Goal: Task Accomplishment & Management: Manage account settings

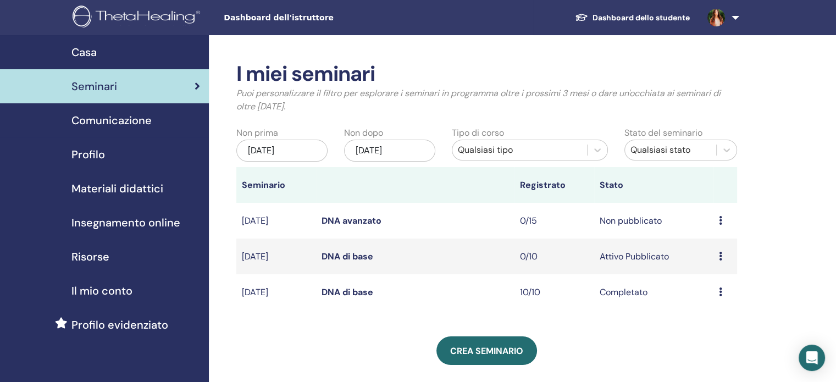
click at [362, 218] on font "DNA avanzato" at bounding box center [351, 221] width 60 height 12
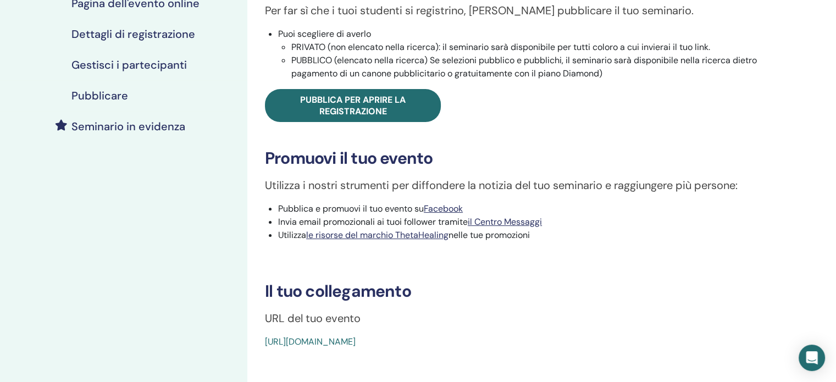
scroll to position [204, 0]
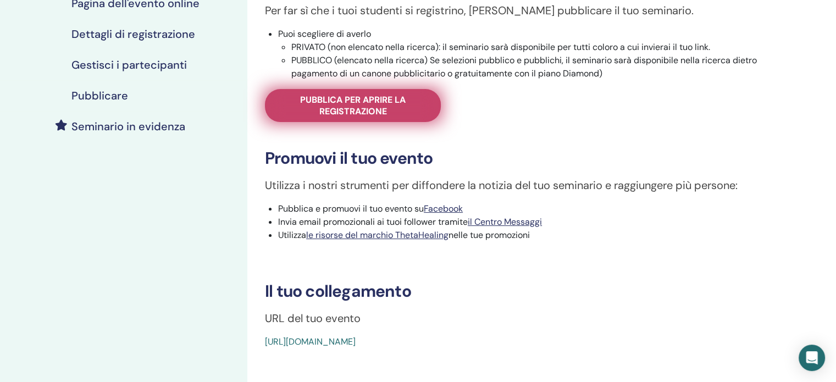
click at [382, 112] on font "Pubblica per aprire la registrazione" at bounding box center [352, 105] width 105 height 23
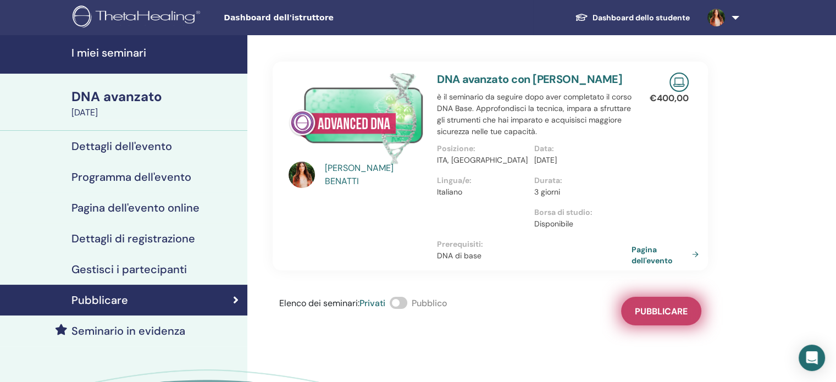
click at [673, 317] on font "Pubblicare" at bounding box center [661, 311] width 53 height 12
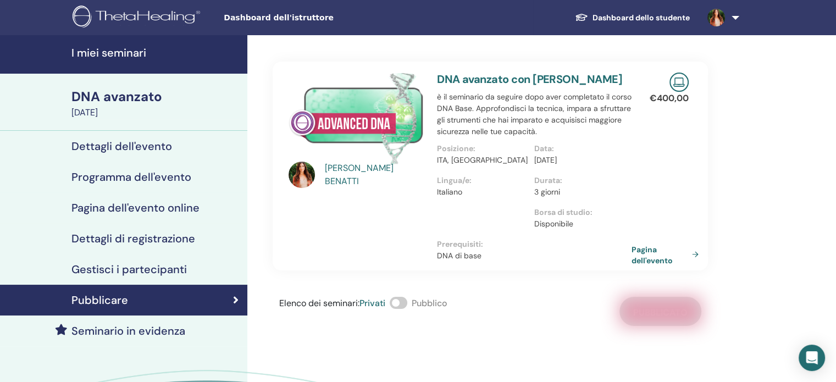
click at [407, 309] on span at bounding box center [399, 303] width 18 height 12
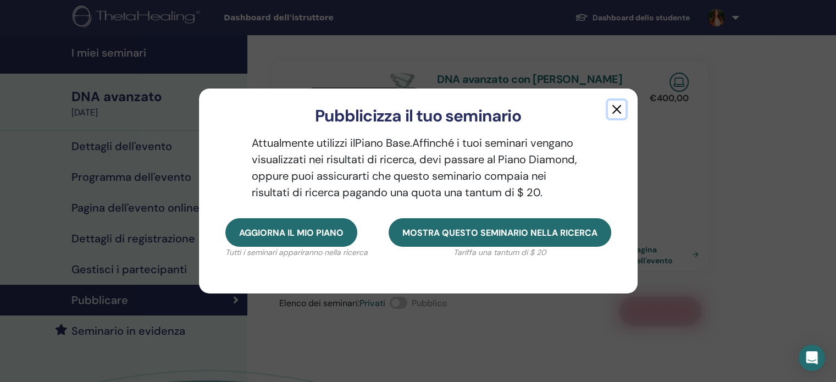
click at [619, 109] on button "button" at bounding box center [617, 110] width 18 height 18
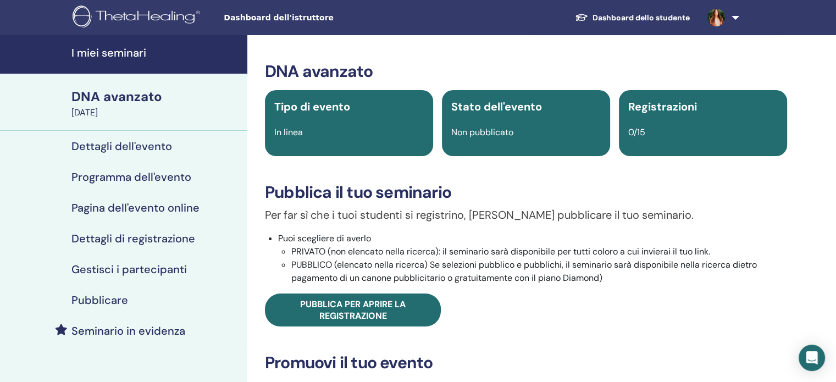
click at [120, 55] on font "I miei seminari" at bounding box center [108, 53] width 75 height 14
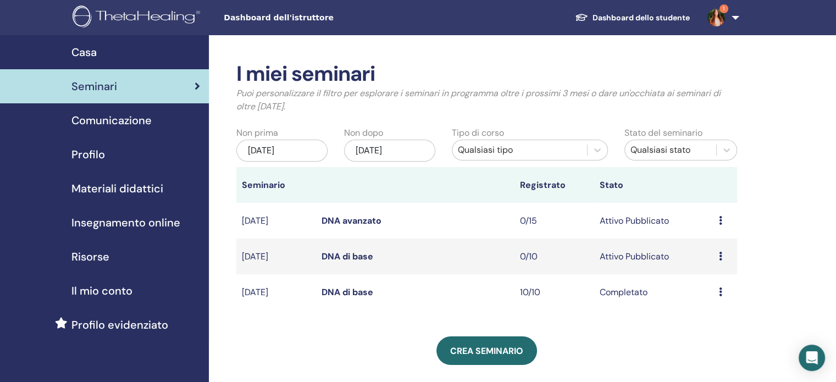
click at [379, 155] on div "[DATE]" at bounding box center [389, 151] width 91 height 22
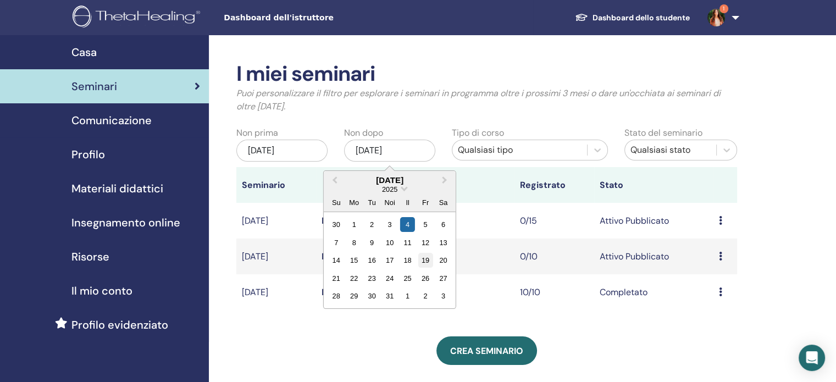
click at [428, 263] on font "19" at bounding box center [425, 260] width 8 height 8
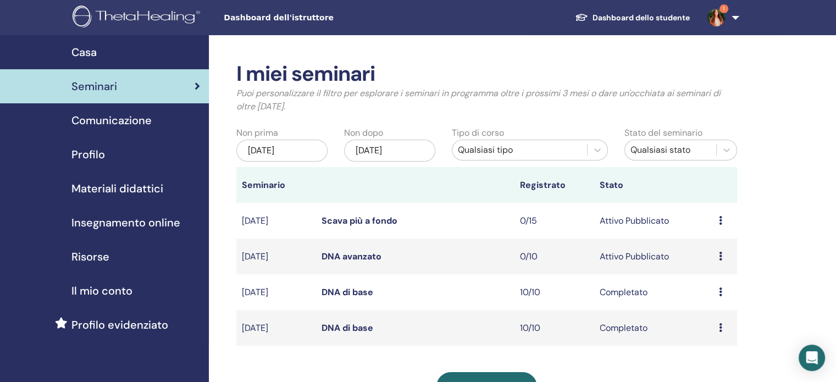
click at [364, 226] on font "Scava più a fondo" at bounding box center [359, 221] width 76 height 12
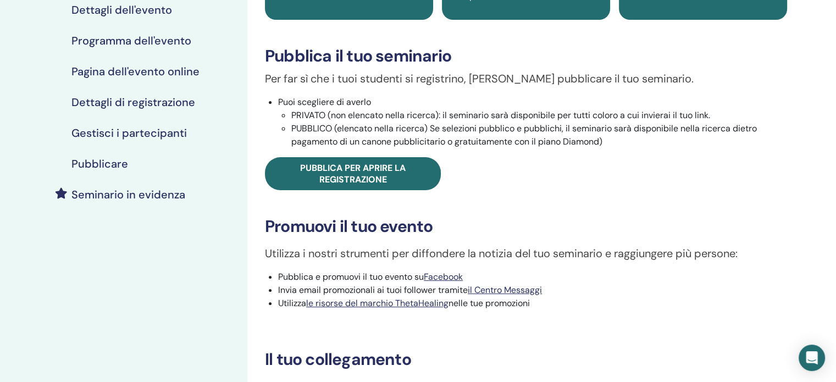
scroll to position [38, 0]
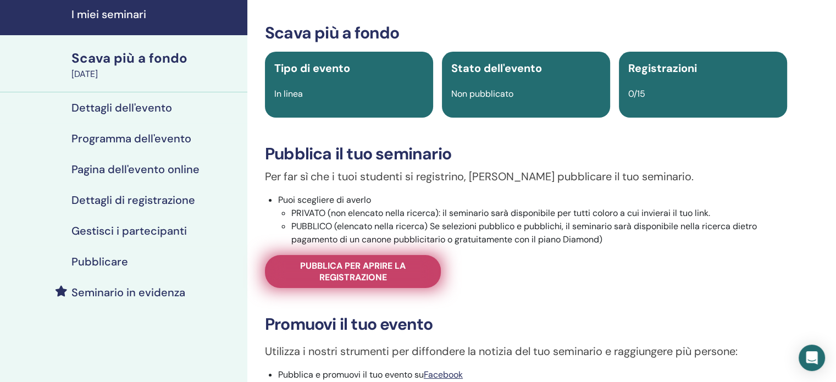
click at [363, 270] on font "Pubblica per aprire la registrazione" at bounding box center [352, 271] width 105 height 23
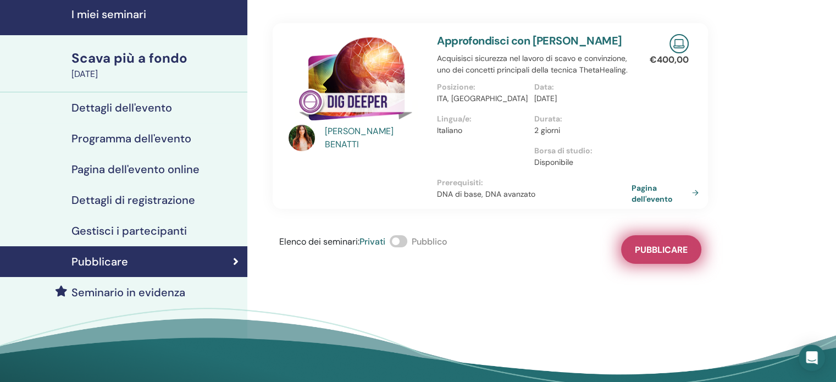
click at [658, 255] on font "Pubblicare" at bounding box center [661, 250] width 53 height 12
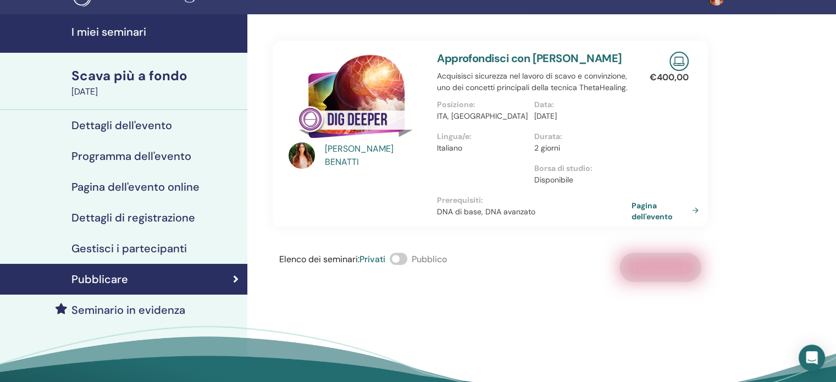
scroll to position [18, 0]
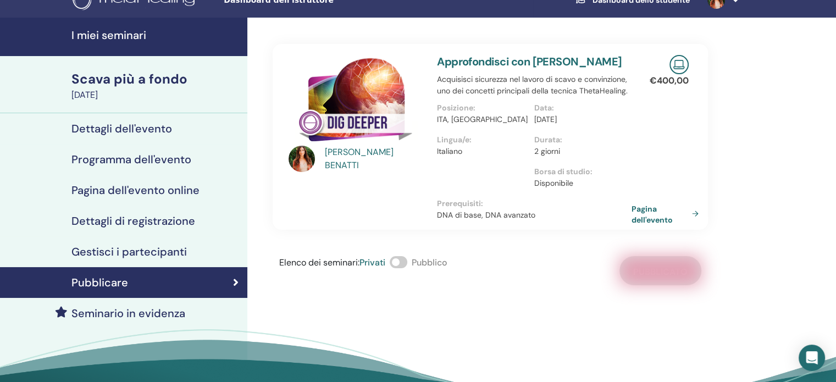
click at [407, 268] on span at bounding box center [399, 262] width 18 height 12
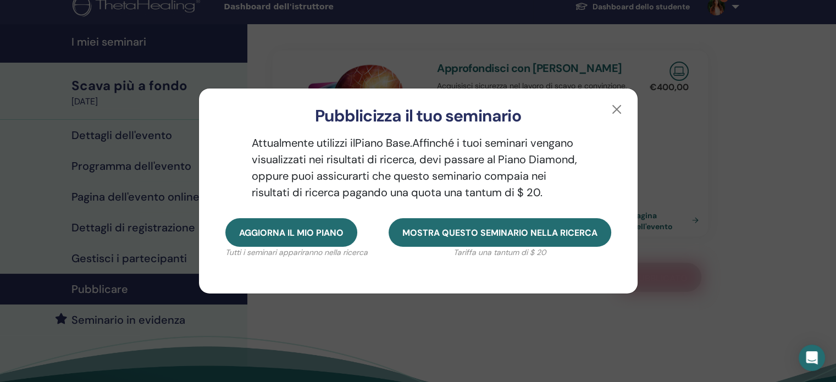
scroll to position [4, 0]
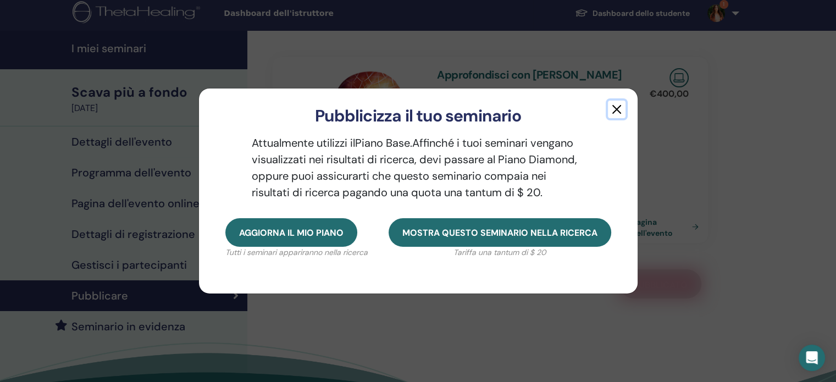
click at [611, 112] on button "button" at bounding box center [617, 110] width 18 height 18
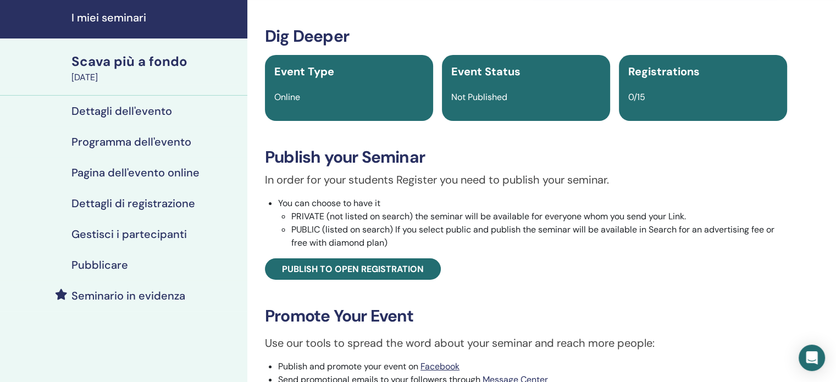
scroll to position [38, 0]
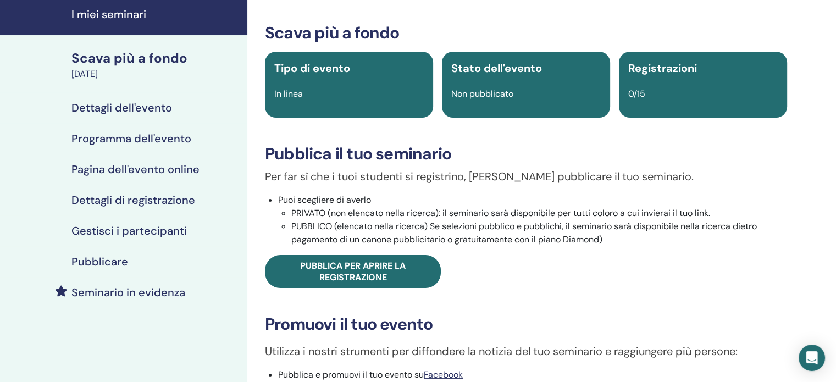
click at [124, 199] on font "Dettagli di registrazione" at bounding box center [133, 200] width 124 height 14
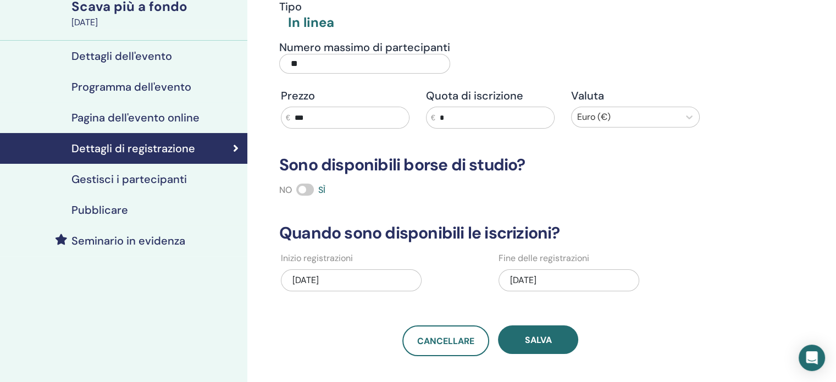
scroll to position [91, 0]
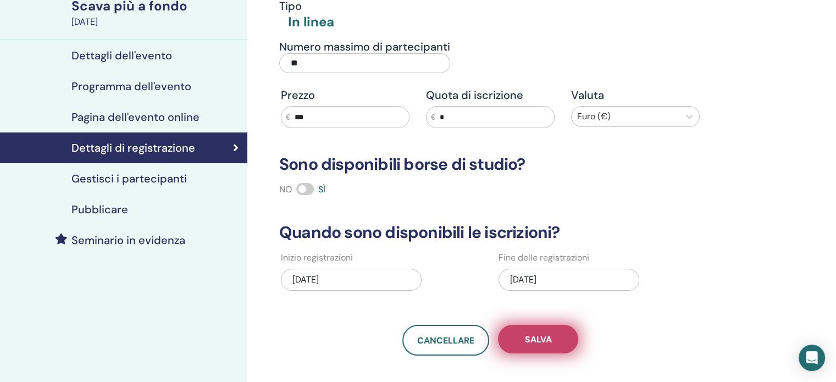
click at [538, 338] on font "Salva" at bounding box center [538, 340] width 27 height 12
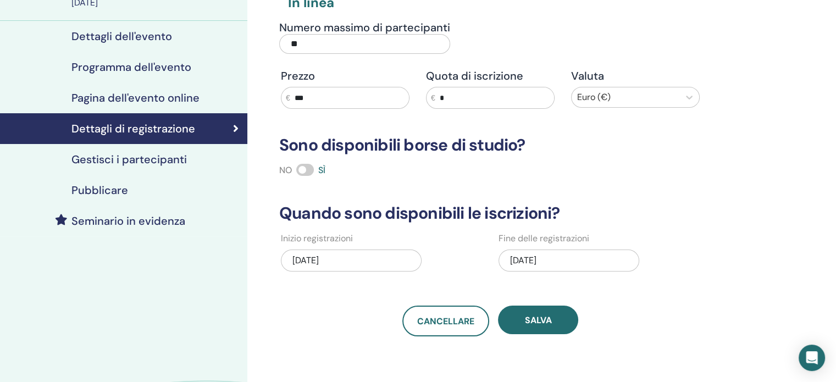
scroll to position [110, 0]
click at [346, 268] on div "09/03/2025" at bounding box center [351, 260] width 141 height 22
click at [347, 290] on div "Dettagli di registrazione Tipo In linea Numero massimo di partecipanti ** Prezz…" at bounding box center [490, 130] width 435 height 411
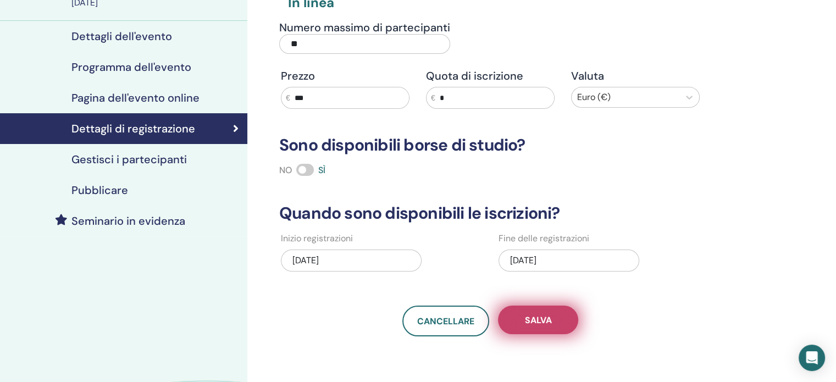
click at [555, 318] on button "Salva" at bounding box center [538, 319] width 80 height 29
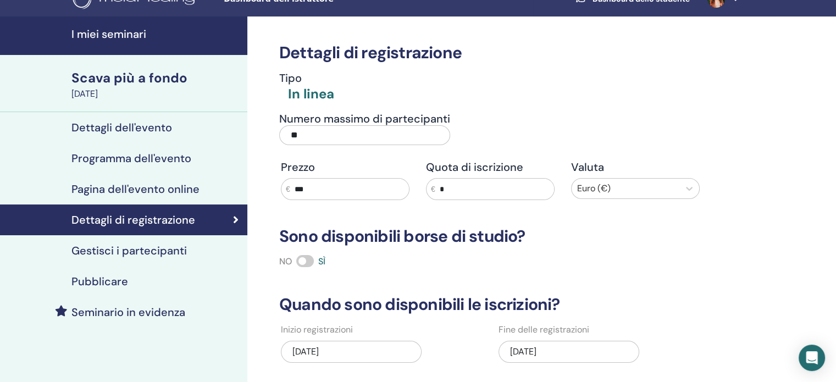
scroll to position [0, 0]
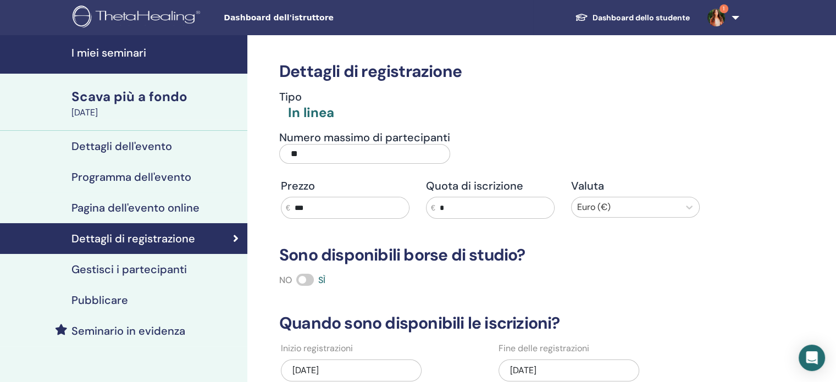
click at [135, 268] on font "Gestisci i partecipanti" at bounding box center [128, 269] width 115 height 14
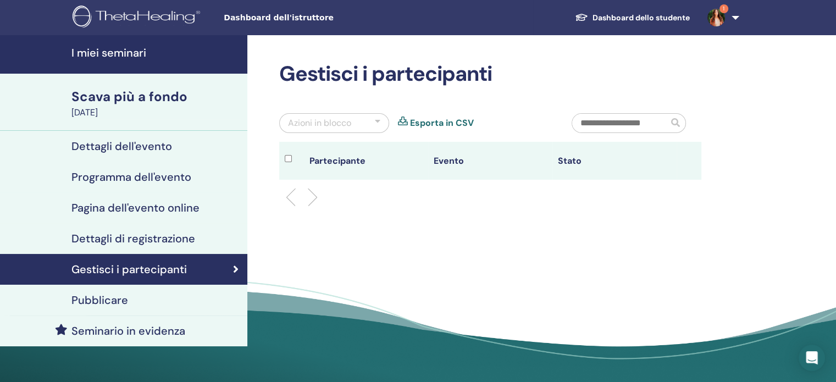
click at [719, 15] on img at bounding box center [716, 18] width 18 height 18
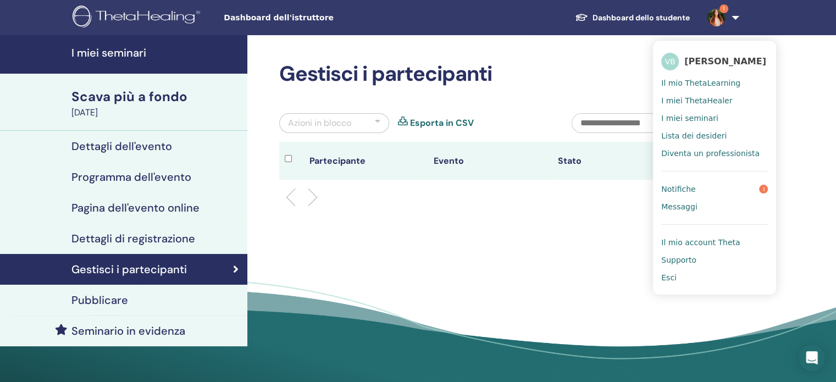
click at [687, 193] on font "Notifiche" at bounding box center [678, 189] width 34 height 9
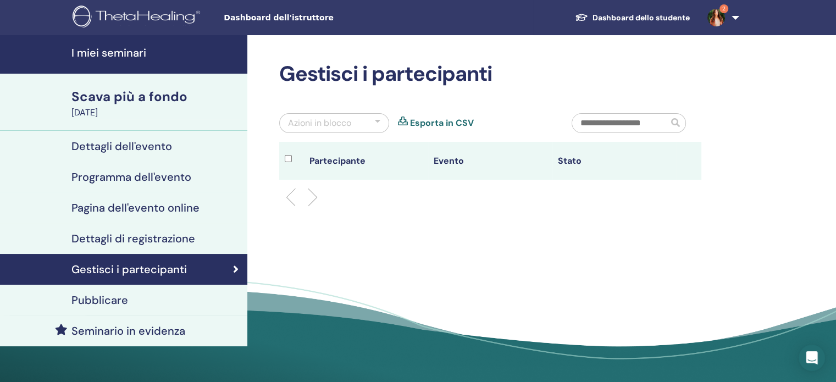
click at [125, 144] on font "Dettagli dell'evento" at bounding box center [121, 146] width 101 height 14
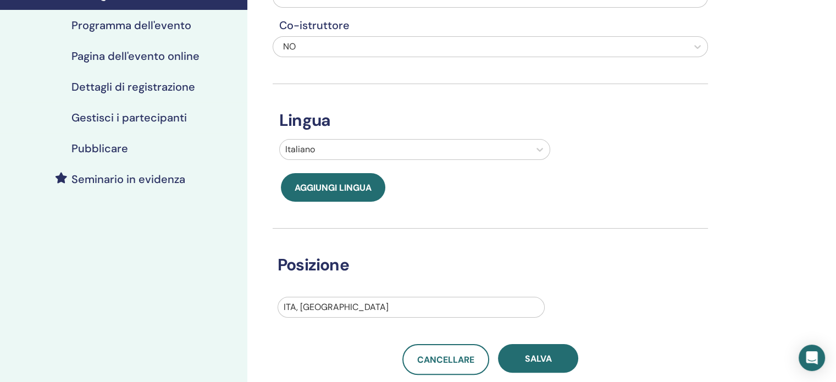
scroll to position [152, 0]
click at [117, 145] on font "Pubblicare" at bounding box center [99, 148] width 57 height 14
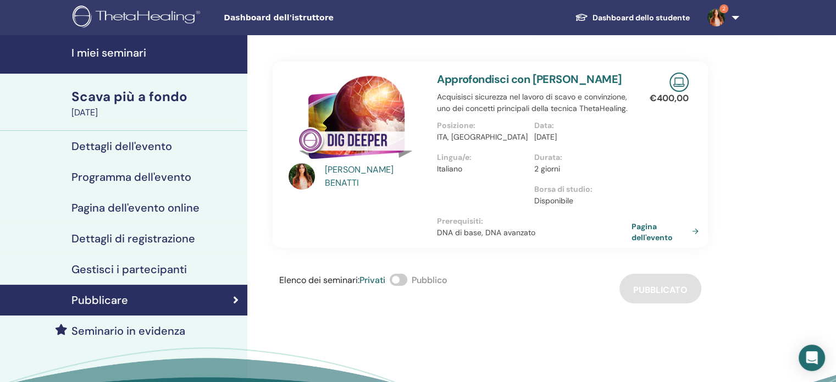
click at [126, 274] on font "Gestisci i partecipanti" at bounding box center [128, 269] width 115 height 14
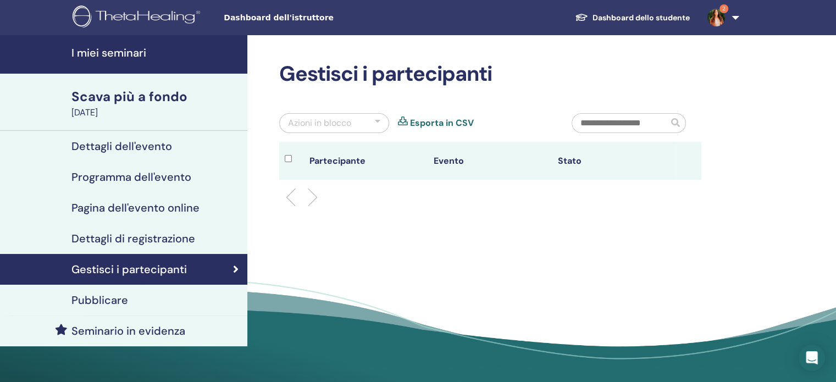
click at [113, 241] on font "Dettagli di registrazione" at bounding box center [133, 238] width 124 height 14
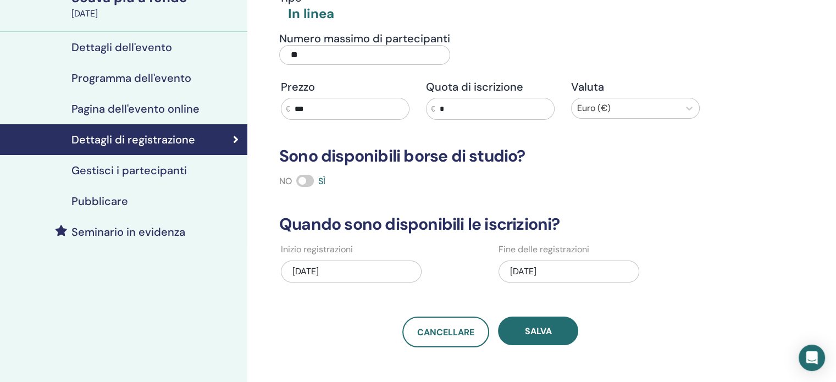
scroll to position [136, 0]
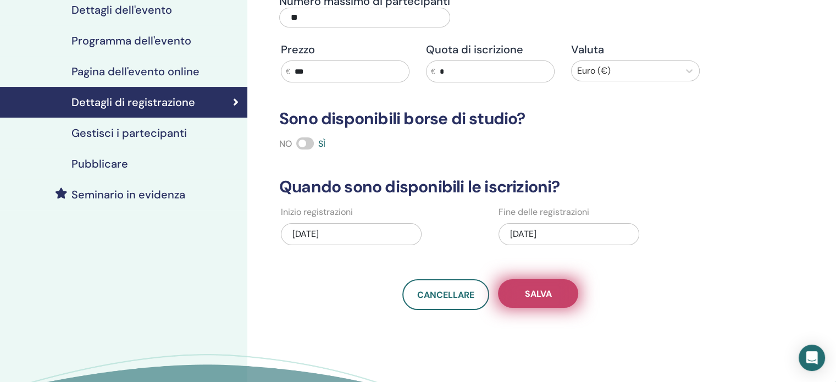
click at [560, 291] on button "Salva" at bounding box center [538, 293] width 80 height 29
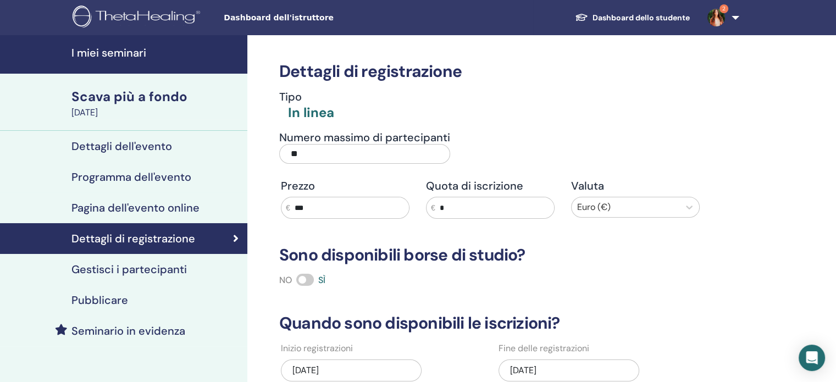
scroll to position [0, 0]
click at [715, 17] on img at bounding box center [716, 18] width 18 height 18
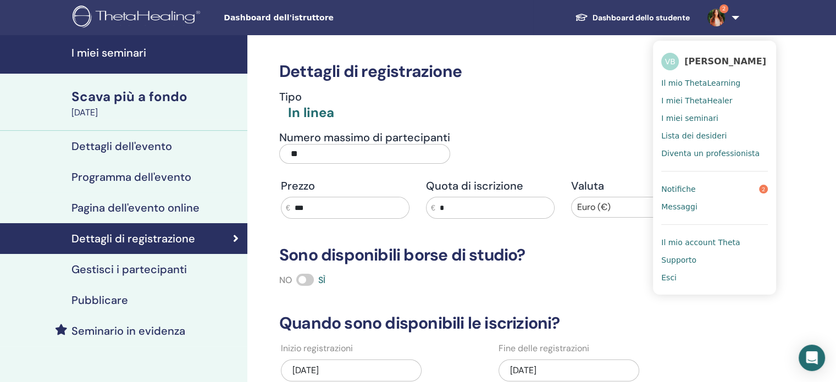
click at [670, 190] on font "Notifiche" at bounding box center [678, 189] width 34 height 9
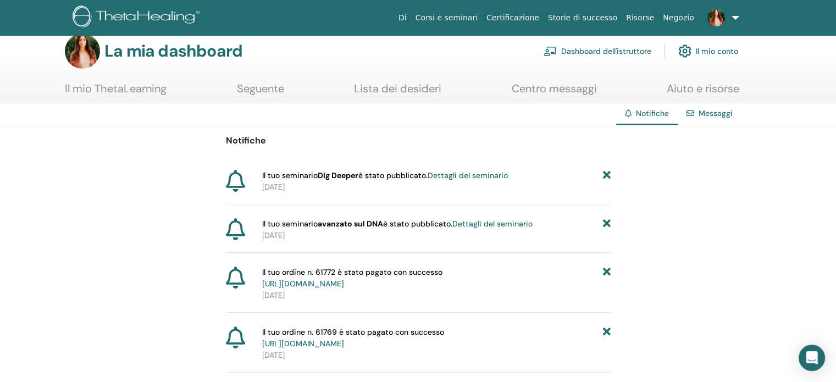
scroll to position [15, 0]
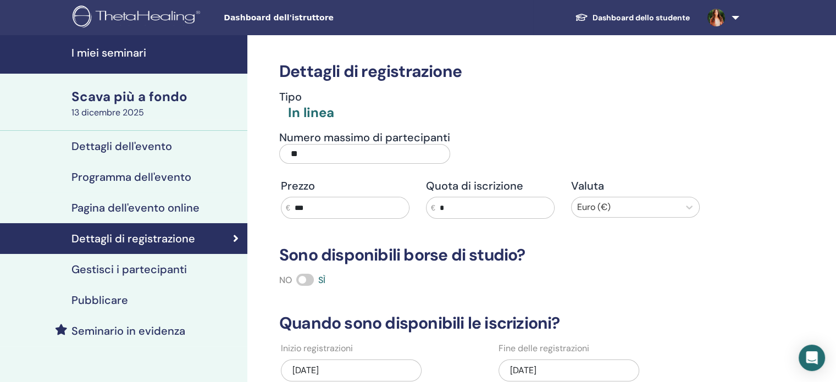
click at [718, 19] on img at bounding box center [716, 18] width 18 height 18
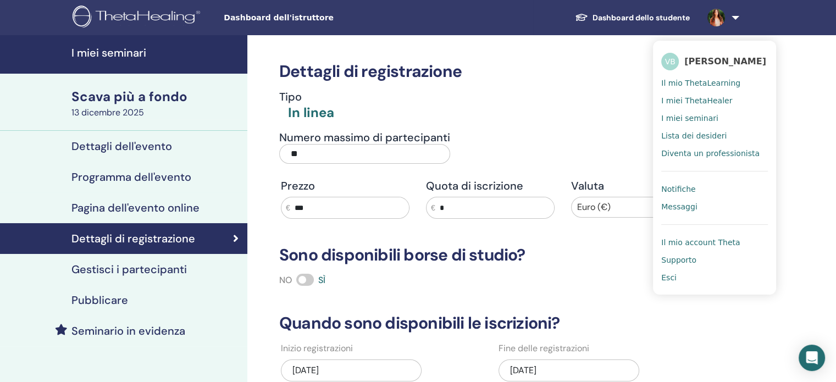
click at [681, 191] on font "Notifiche" at bounding box center [678, 189] width 34 height 9
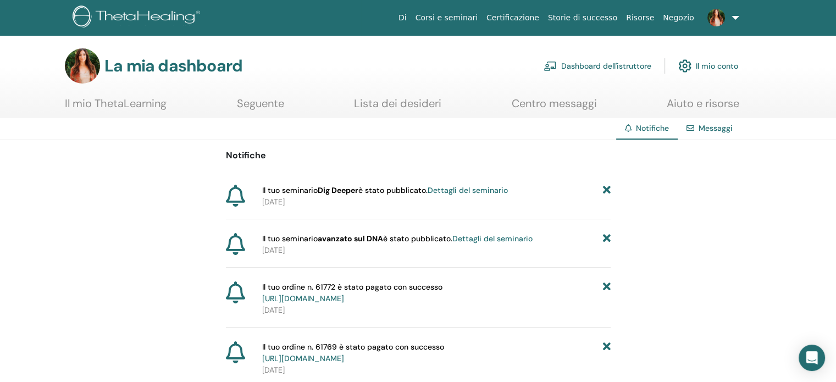
click at [491, 241] on font "Dettagli del seminario" at bounding box center [492, 239] width 80 height 10
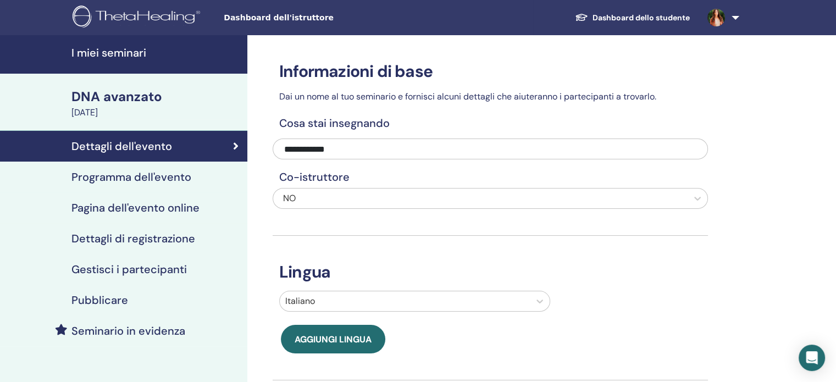
click at [126, 56] on font "I miei seminari" at bounding box center [108, 53] width 75 height 14
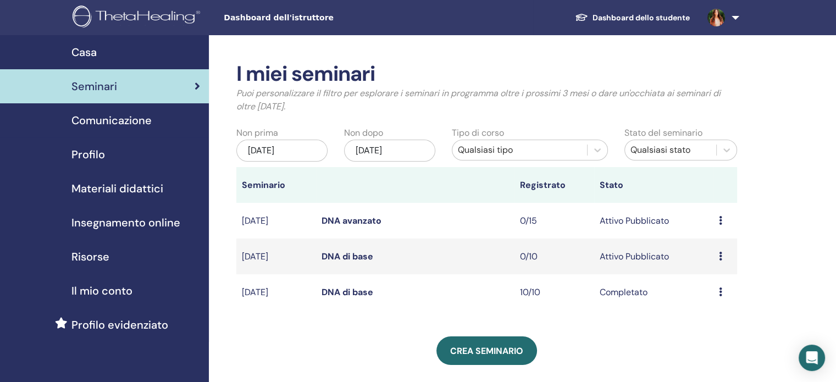
click at [358, 259] on font "DNA di base" at bounding box center [347, 257] width 52 height 12
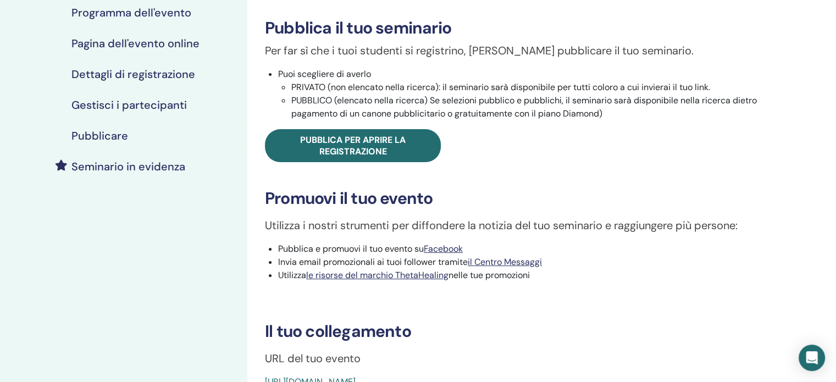
scroll to position [127, 0]
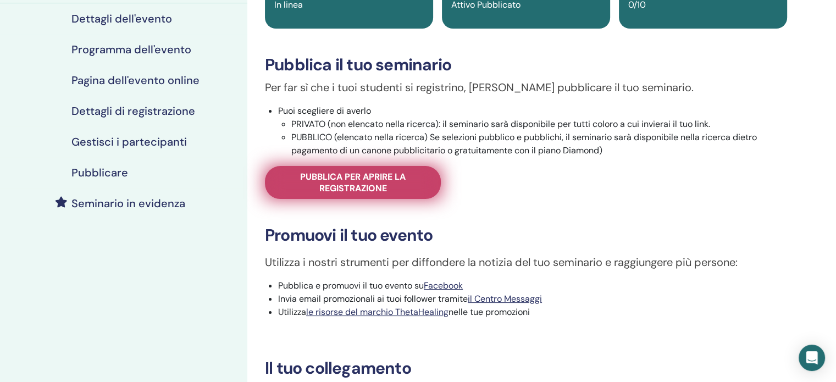
click at [354, 182] on font "Pubblica per aprire la registrazione" at bounding box center [352, 182] width 105 height 23
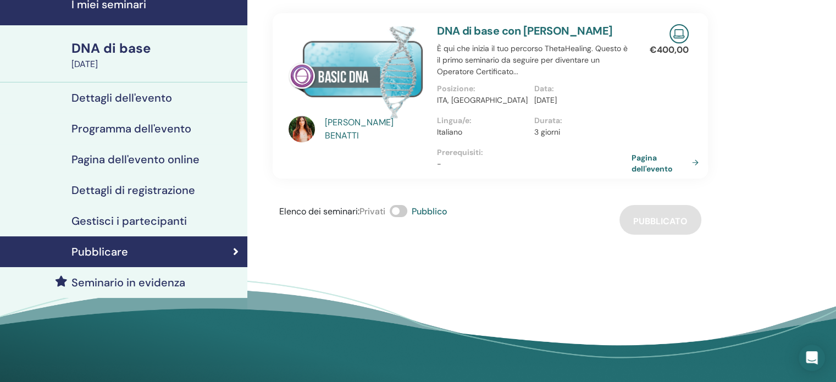
scroll to position [48, 0]
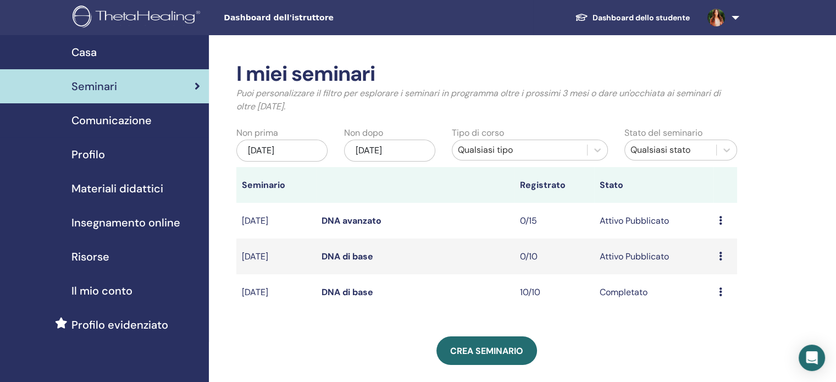
click at [372, 221] on font "DNA avanzato" at bounding box center [351, 221] width 60 height 12
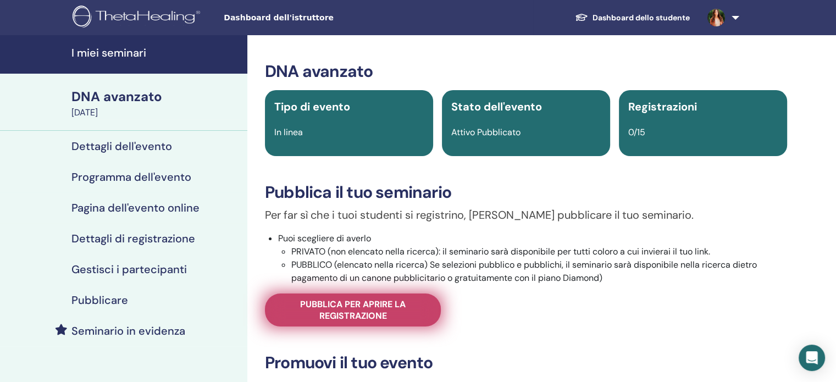
click at [378, 319] on font "Pubblica per aprire la registrazione" at bounding box center [352, 309] width 105 height 23
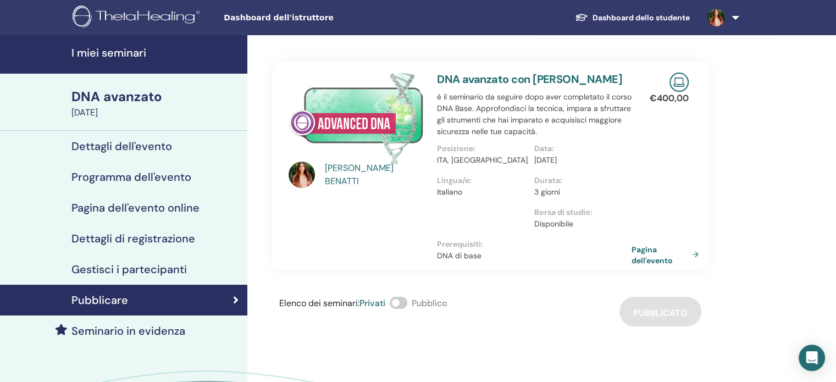
click at [407, 309] on span at bounding box center [399, 303] width 18 height 12
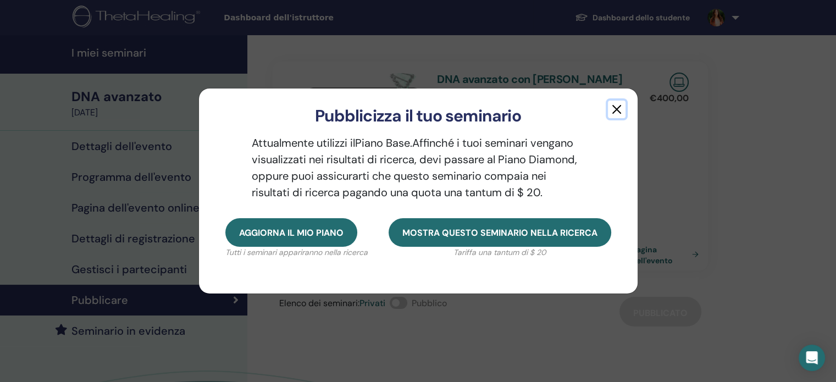
click at [613, 112] on button "button" at bounding box center [617, 110] width 18 height 18
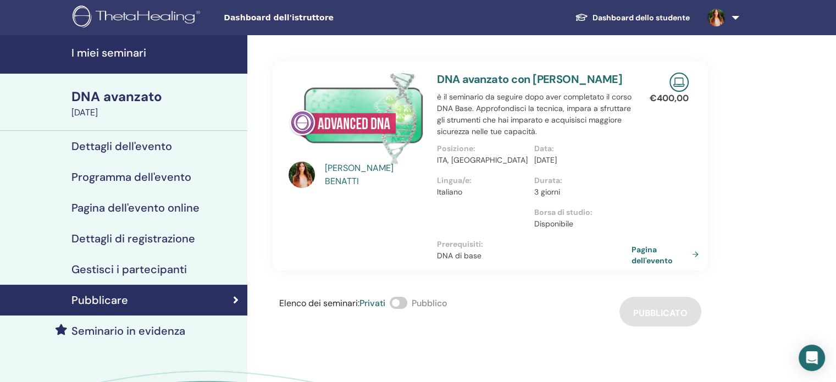
click at [381, 309] on font "Privati" at bounding box center [372, 303] width 26 height 12
click at [376, 309] on font "Privati" at bounding box center [372, 303] width 26 height 12
click at [362, 326] on div "Elenco dei seminari : Privati Pubblico" at bounding box center [363, 312] width 168 height 30
click at [407, 309] on span at bounding box center [399, 303] width 18 height 12
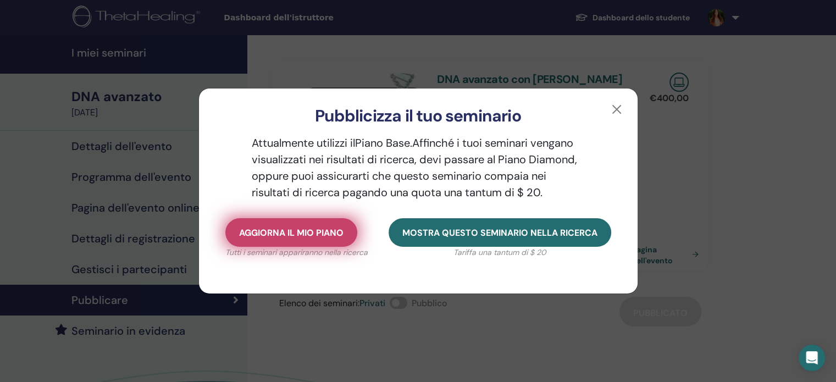
click at [311, 241] on button "Aggiorna il mio piano" at bounding box center [291, 232] width 132 height 29
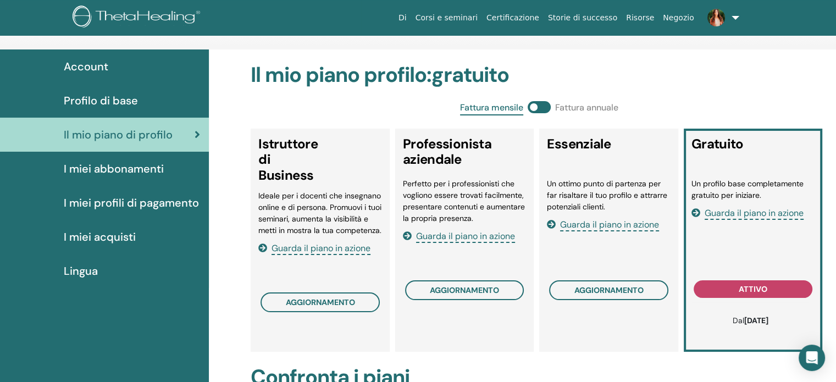
scroll to position [48, 0]
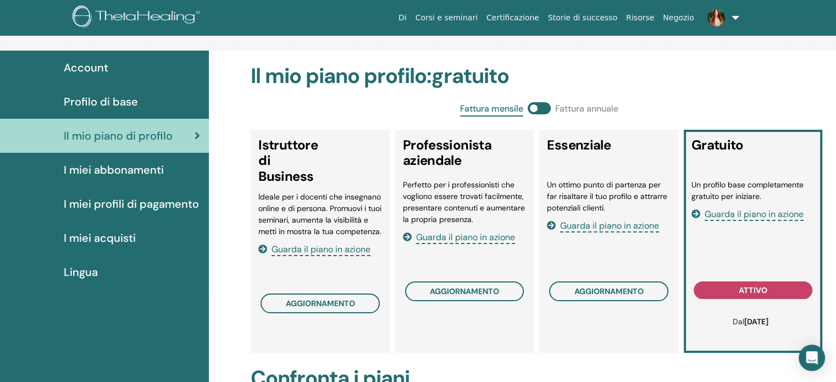
click at [612, 226] on font "Guarda il piano in azione" at bounding box center [609, 226] width 99 height 12
click at [109, 102] on font "Profilo di base" at bounding box center [101, 102] width 74 height 14
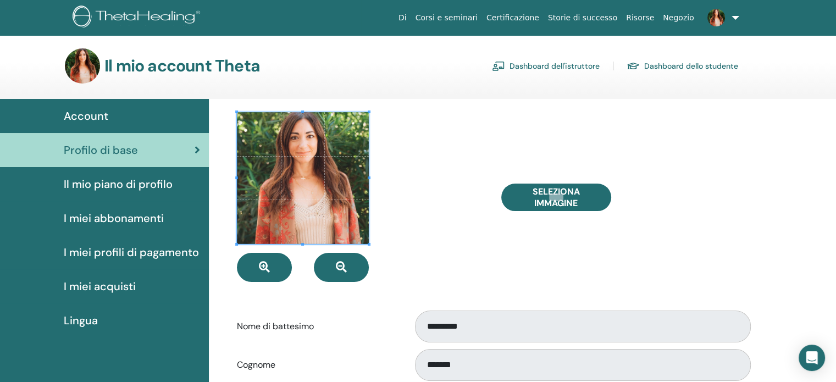
click at [564, 69] on font "Dashboard dell'istruttore" at bounding box center [554, 67] width 90 height 10
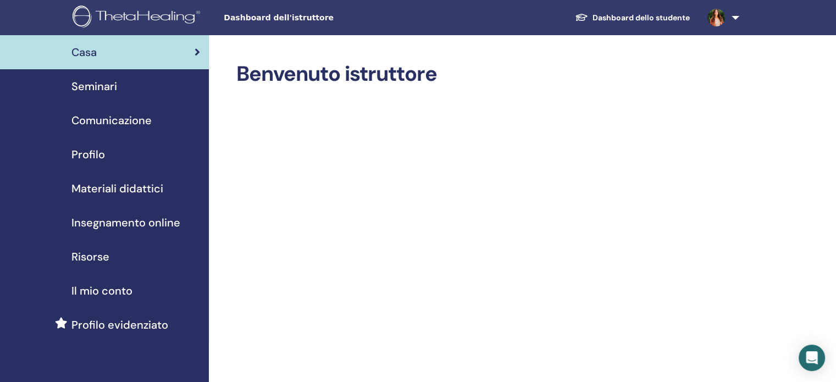
click at [88, 158] on font "Profilo" at bounding box center [88, 154] width 34 height 14
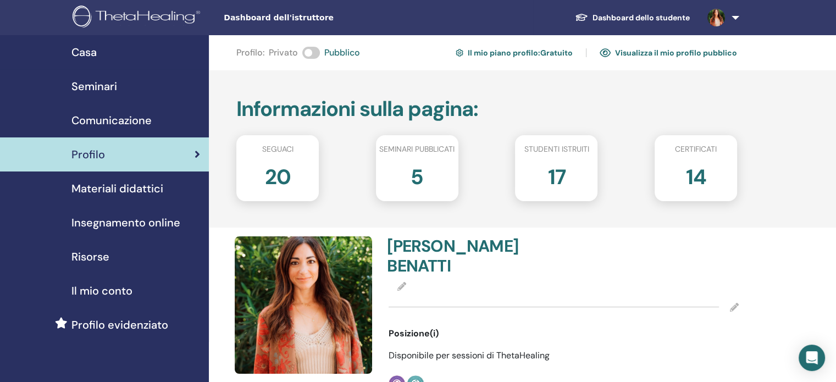
click at [96, 85] on font "Seminari" at bounding box center [94, 86] width 46 height 14
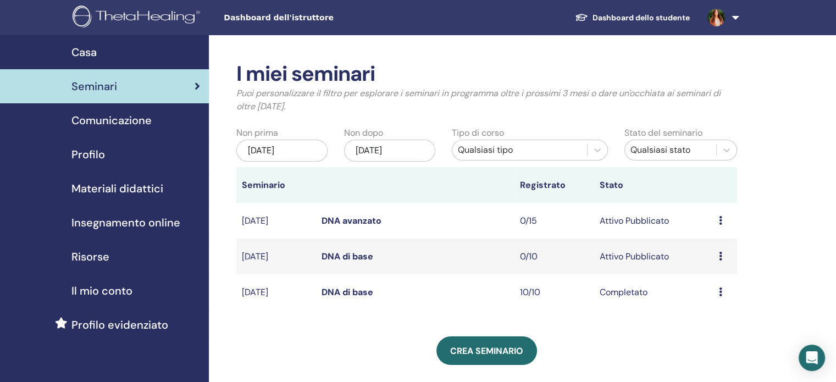
click at [351, 261] on font "DNA di base" at bounding box center [347, 257] width 52 height 12
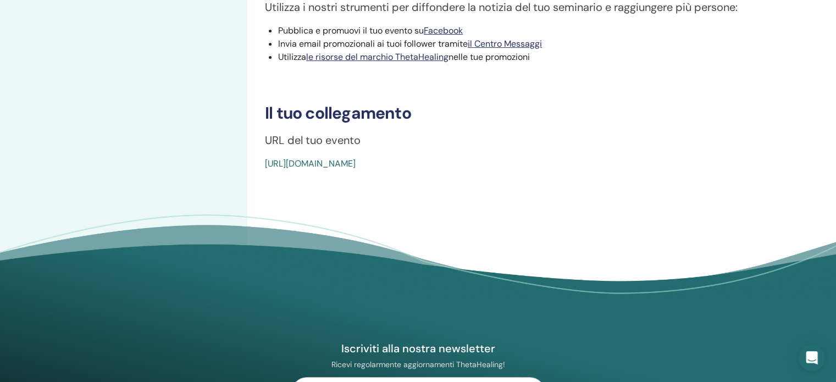
scroll to position [386, 0]
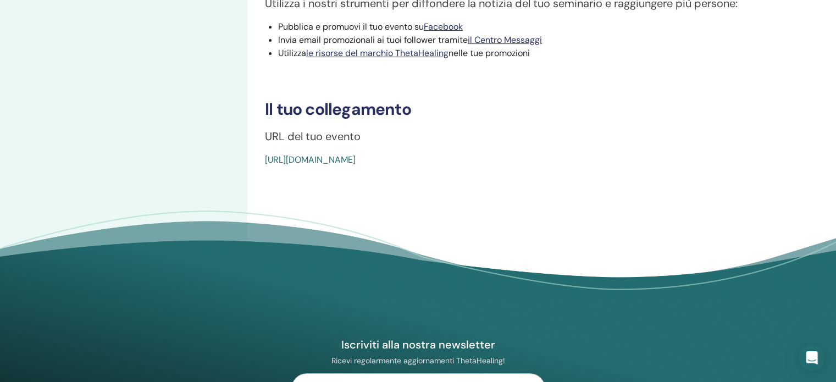
click at [355, 160] on font "[URL][DOMAIN_NAME]" at bounding box center [310, 160] width 91 height 12
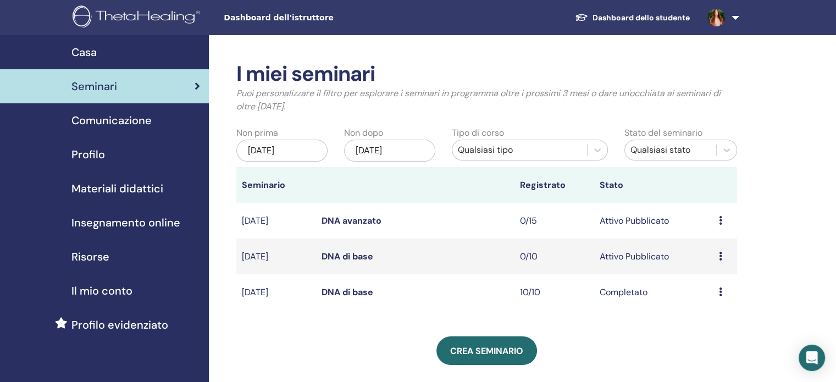
click at [353, 224] on font "DNA avanzato" at bounding box center [351, 221] width 60 height 12
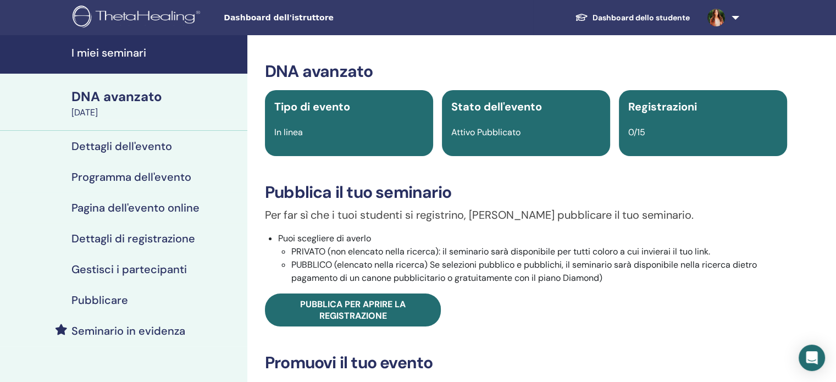
scroll to position [101, 0]
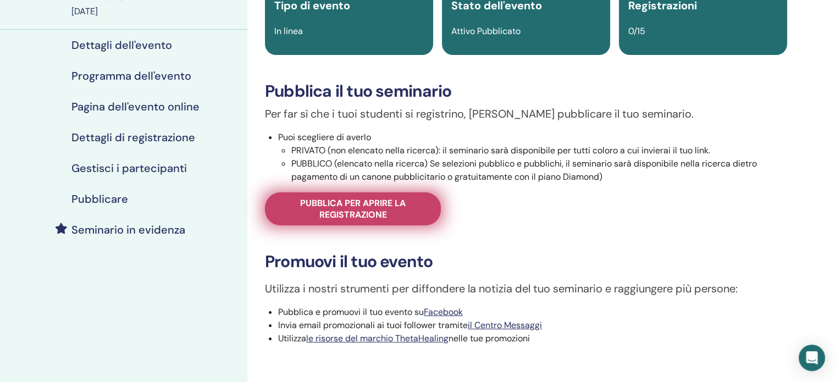
click at [353, 214] on font "Pubblica per aprire la registrazione" at bounding box center [352, 208] width 105 height 23
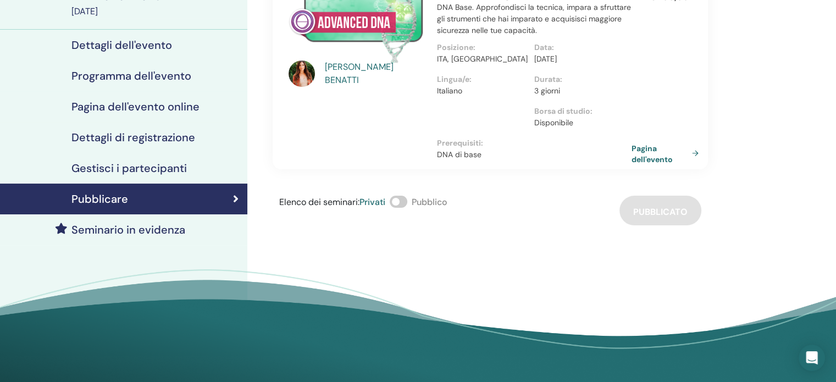
click at [407, 208] on span at bounding box center [399, 202] width 18 height 12
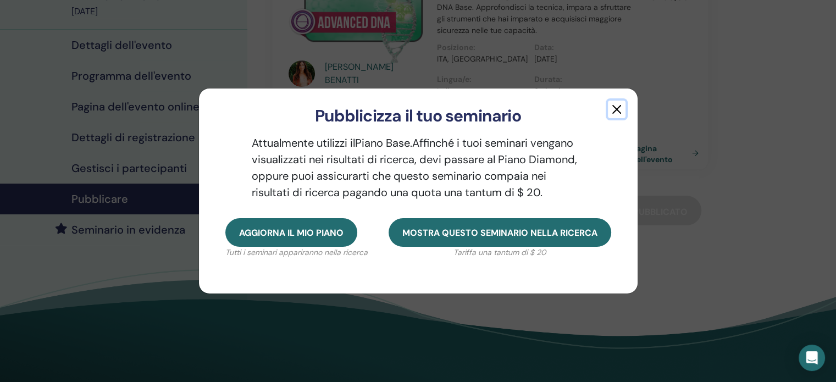
click at [615, 114] on button "button" at bounding box center [617, 110] width 18 height 18
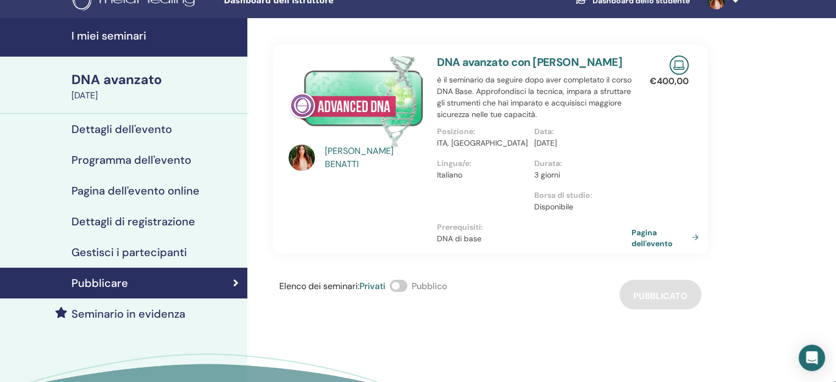
scroll to position [16, 0]
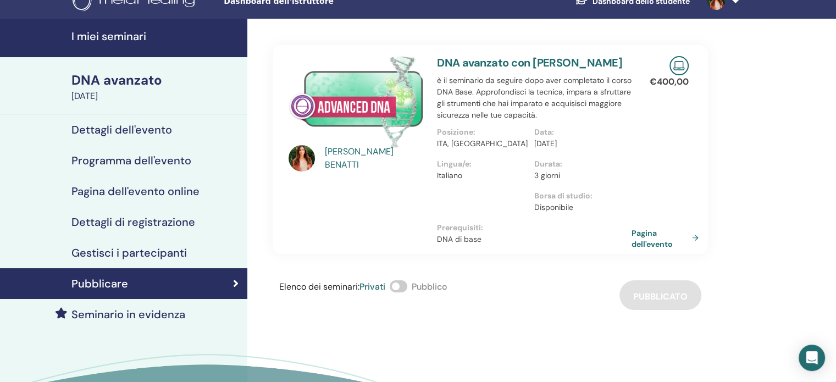
click at [143, 134] on font "Dettagli dell'evento" at bounding box center [121, 130] width 101 height 14
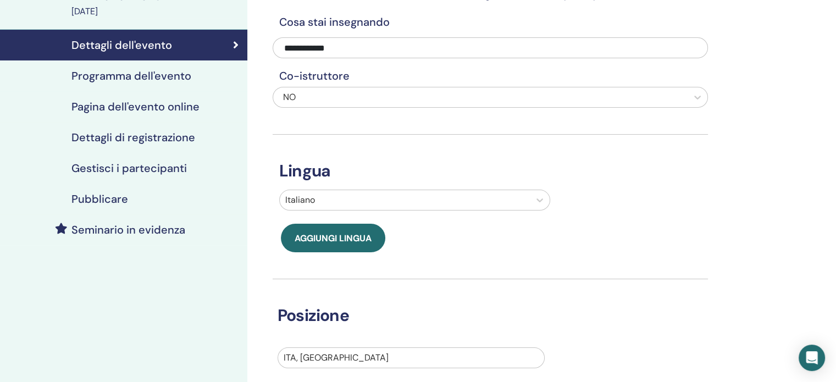
scroll to position [79, 0]
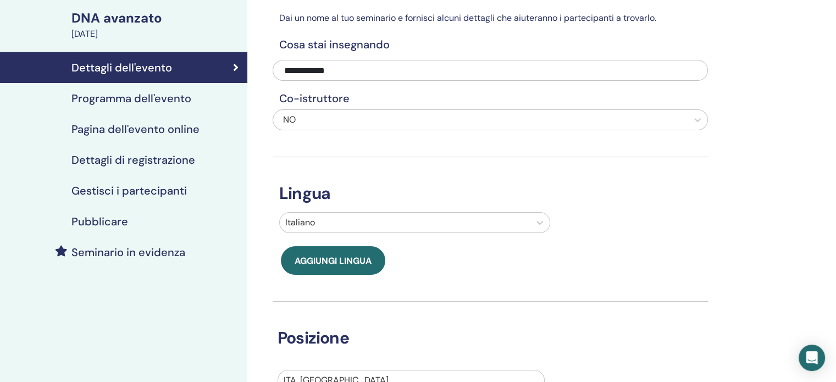
click at [126, 195] on font "Gestisci i partecipanti" at bounding box center [128, 191] width 115 height 14
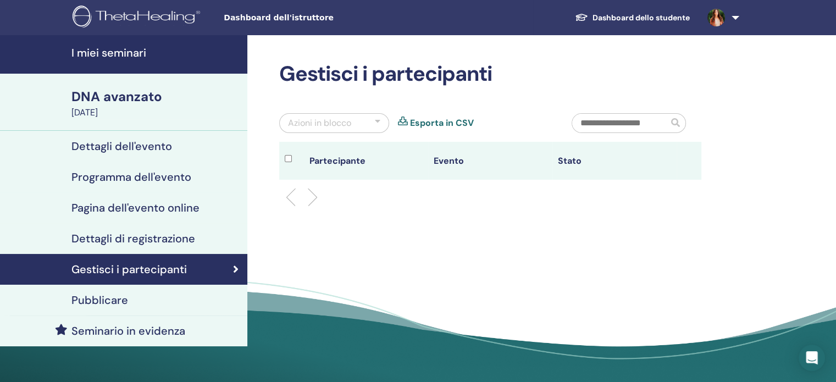
click at [139, 241] on font "Dettagli di registrazione" at bounding box center [133, 238] width 124 height 14
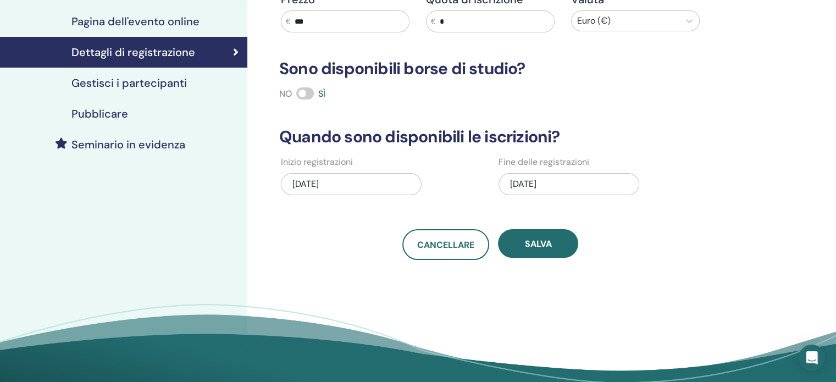
scroll to position [192, 0]
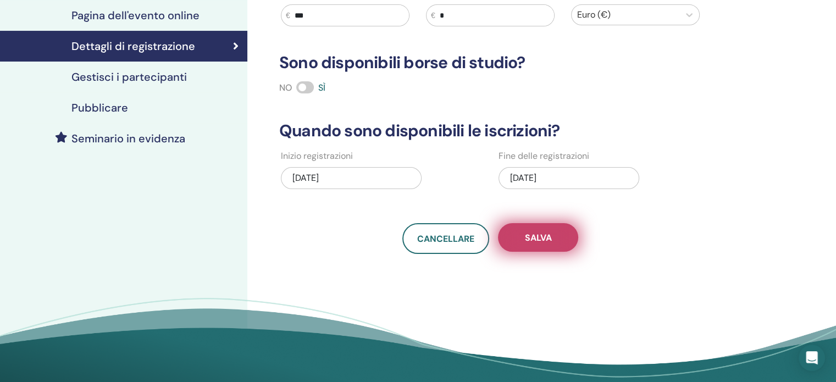
click at [543, 232] on font "Salva" at bounding box center [538, 238] width 27 height 12
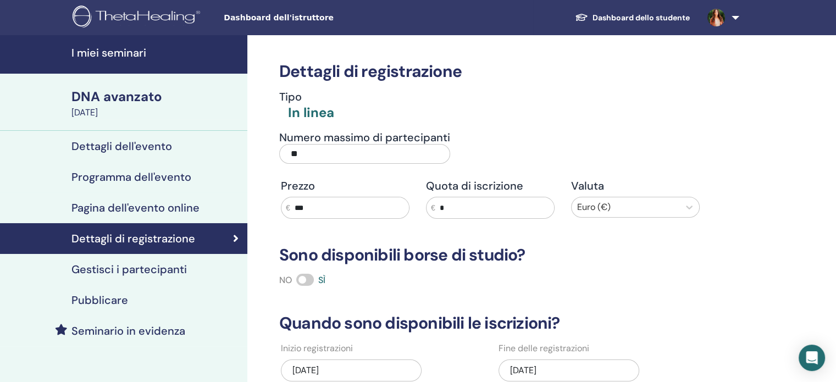
scroll to position [202, 0]
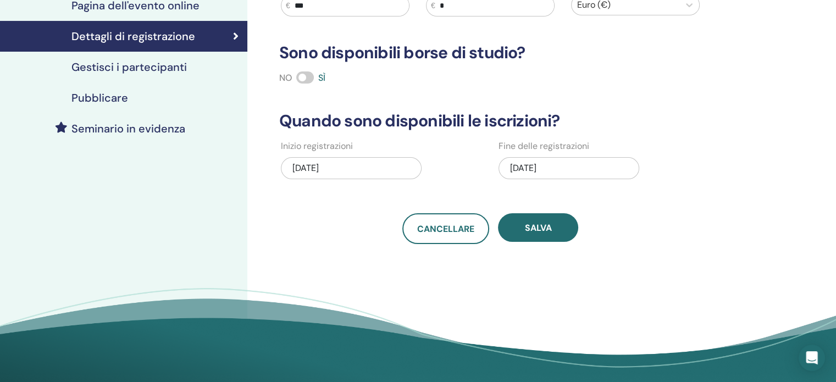
click at [319, 165] on font "09/03/2025" at bounding box center [305, 168] width 26 height 12
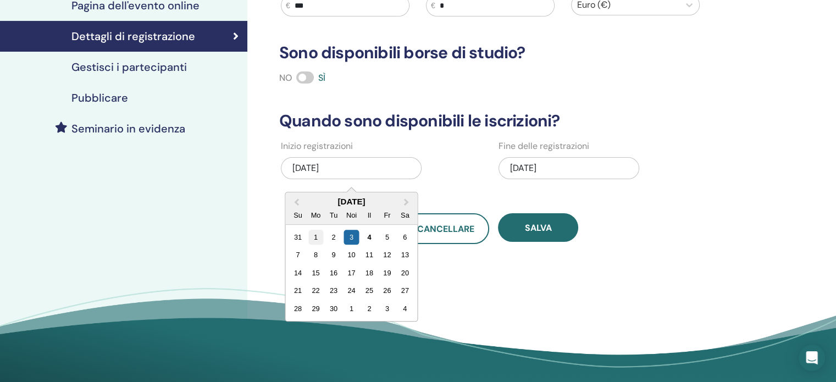
click at [314, 237] on font "1" at bounding box center [316, 237] width 4 height 8
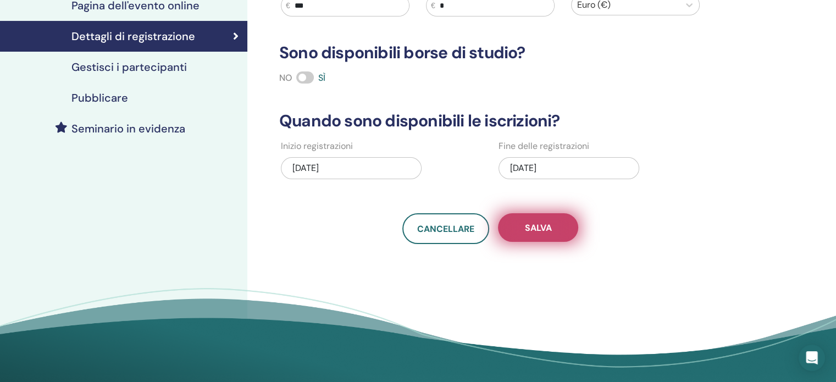
click at [552, 231] on button "Salva" at bounding box center [538, 227] width 80 height 29
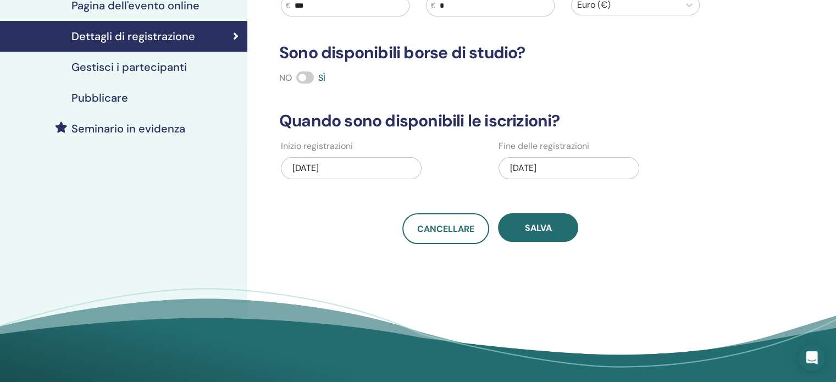
click at [552, 231] on button "Salva" at bounding box center [538, 227] width 80 height 29
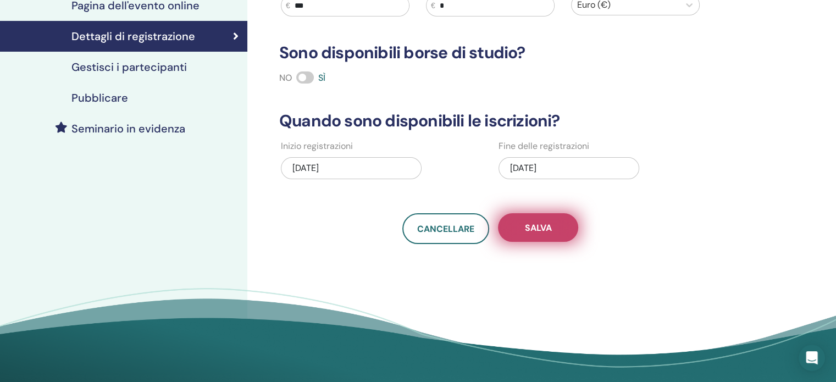
click at [542, 237] on button "Salva" at bounding box center [538, 227] width 80 height 29
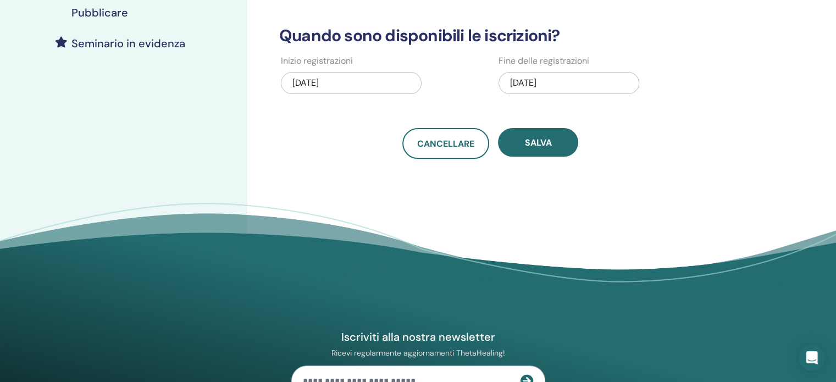
scroll to position [308, 0]
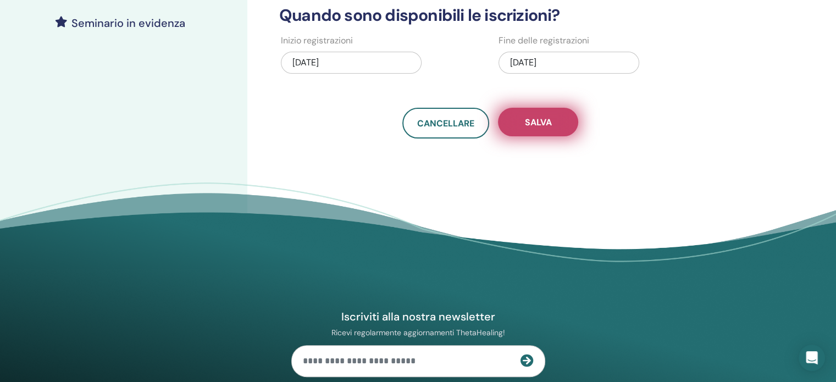
click at [547, 131] on button "Salva" at bounding box center [538, 122] width 80 height 29
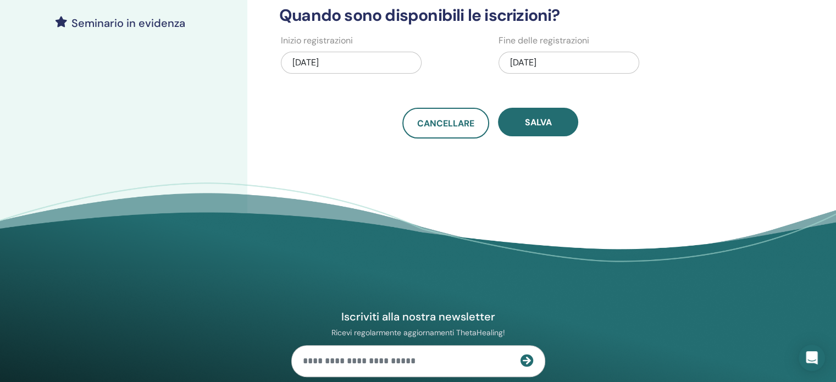
scroll to position [0, 0]
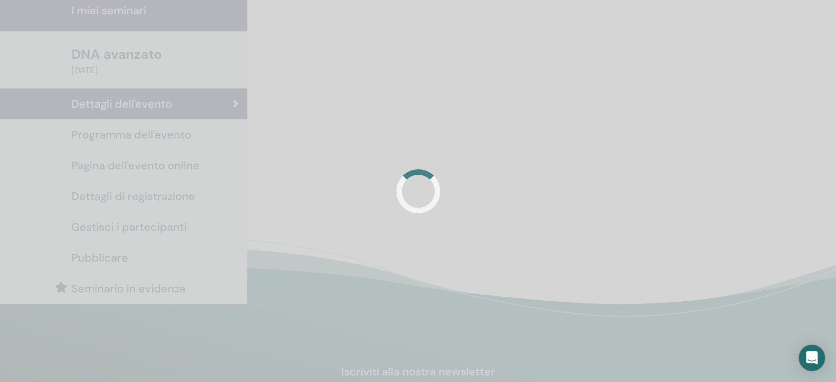
scroll to position [79, 0]
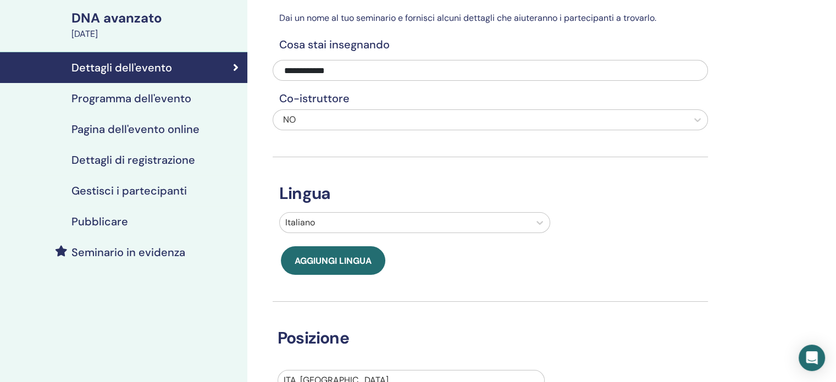
click at [127, 105] on font "Programma dell'evento" at bounding box center [131, 98] width 120 height 14
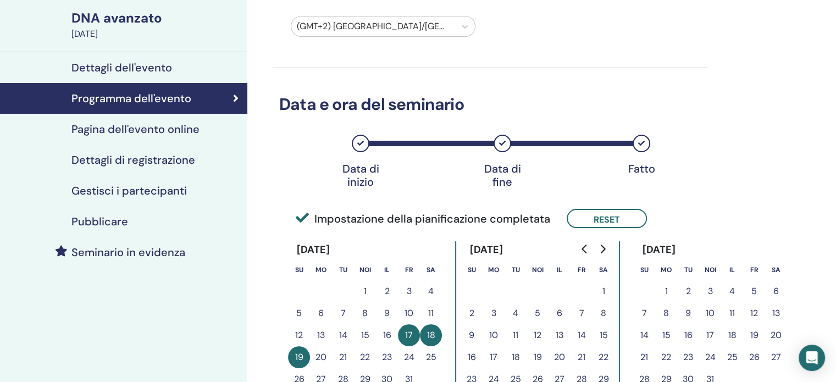
click at [130, 131] on font "Pagina dell'evento online" at bounding box center [135, 129] width 128 height 14
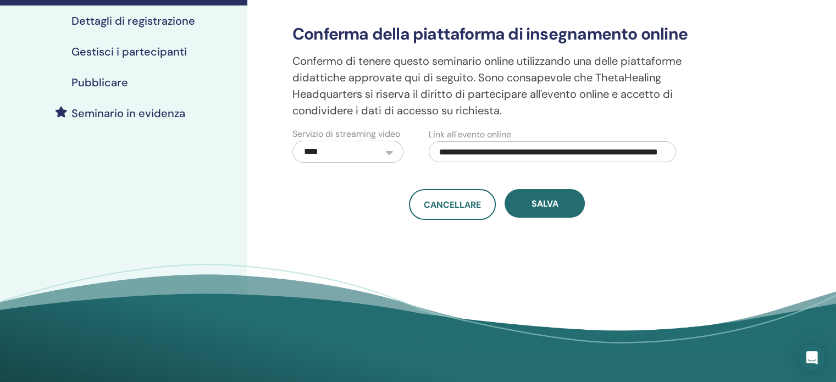
scroll to position [217, 0]
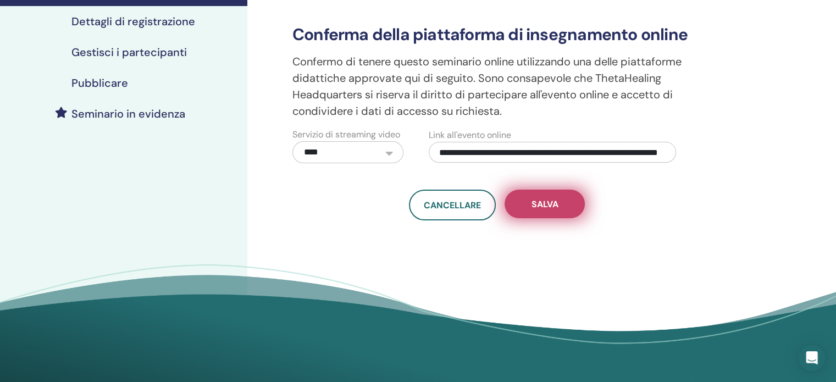
click at [521, 212] on button "Salva" at bounding box center [544, 204] width 80 height 29
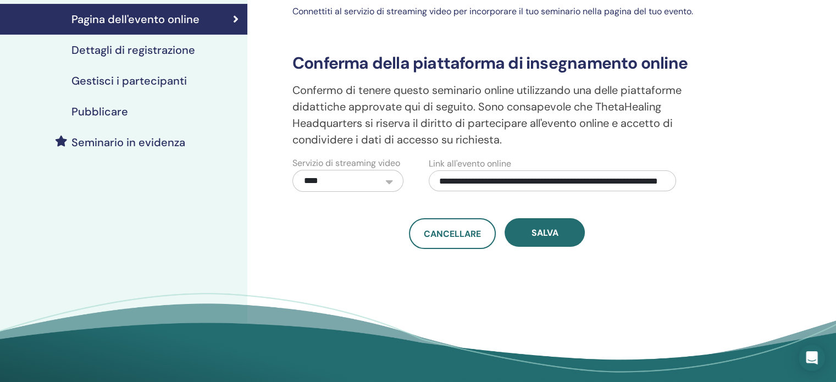
scroll to position [189, 0]
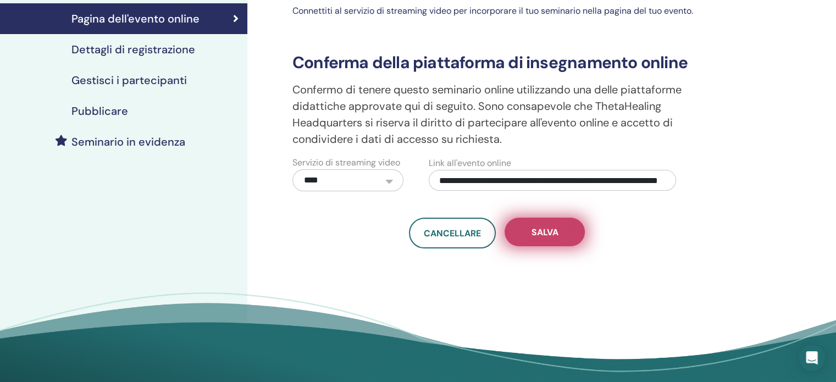
click at [543, 230] on font "Salva" at bounding box center [544, 232] width 27 height 12
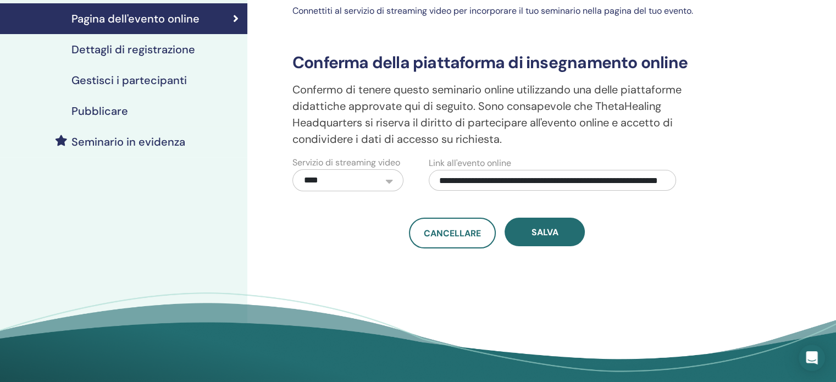
scroll to position [0, 0]
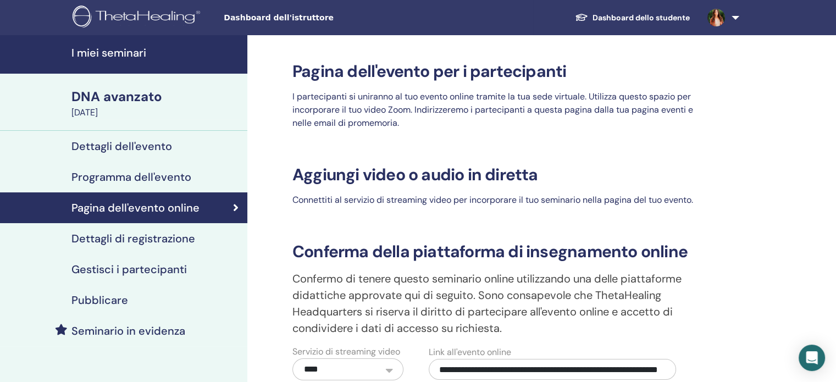
click at [133, 175] on font "Programma dell'evento" at bounding box center [131, 177] width 120 height 14
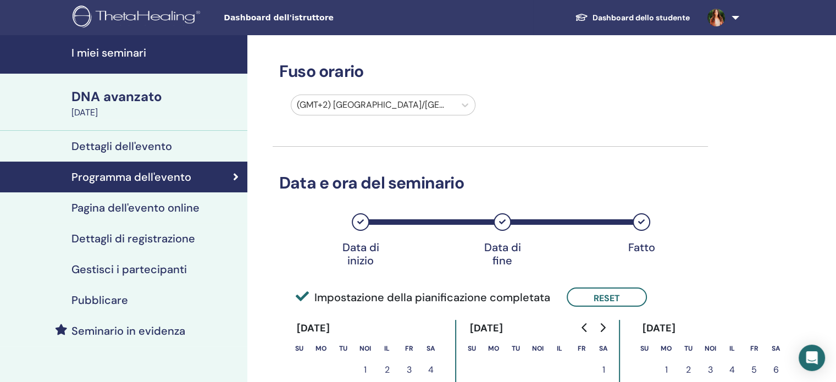
click at [156, 148] on font "Dettagli dell'evento" at bounding box center [121, 146] width 101 height 14
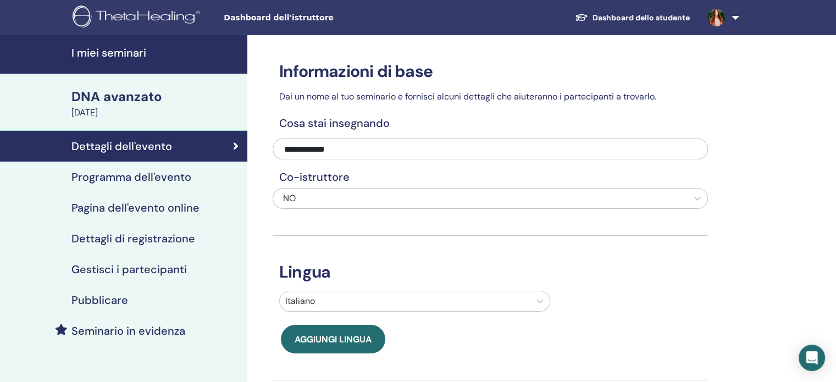
click at [116, 51] on font "I miei seminari" at bounding box center [108, 53] width 75 height 14
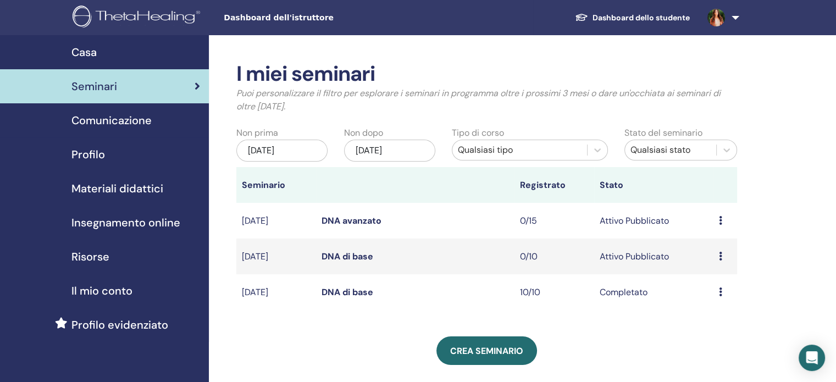
click at [403, 151] on div "04/12/2025" at bounding box center [389, 151] width 91 height 22
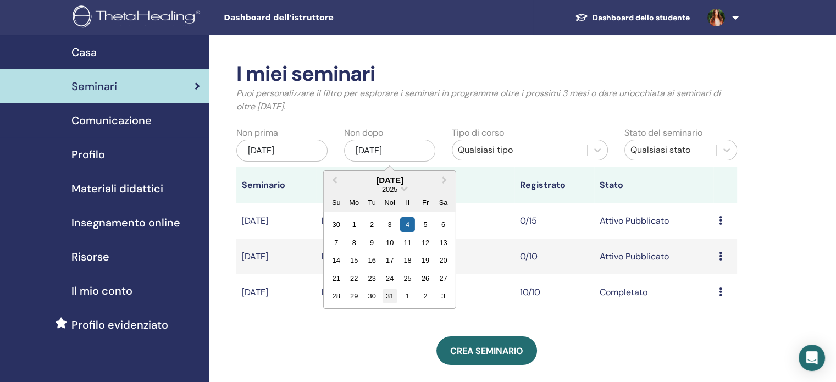
click at [390, 290] on div "31" at bounding box center [389, 295] width 15 height 15
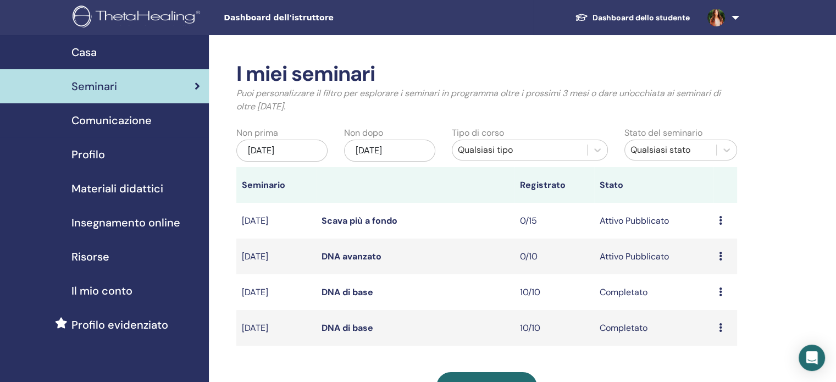
click at [354, 226] on font "Scava più a fondo" at bounding box center [359, 221] width 76 height 12
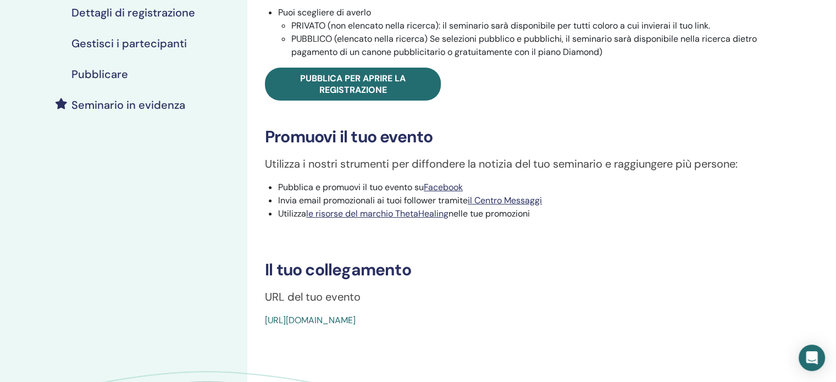
scroll to position [220, 0]
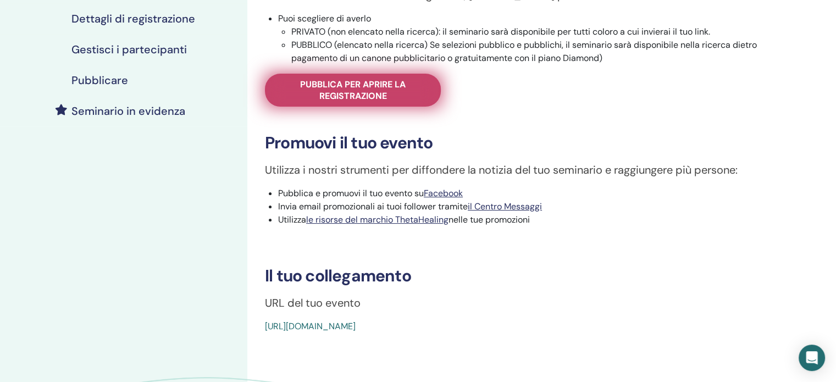
click at [347, 101] on link "Pubblica per aprire la registrazione" at bounding box center [353, 90] width 176 height 33
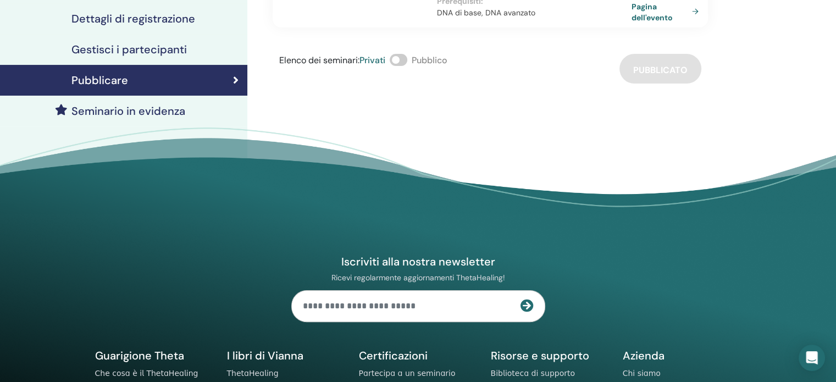
click at [407, 66] on span at bounding box center [399, 60] width 18 height 12
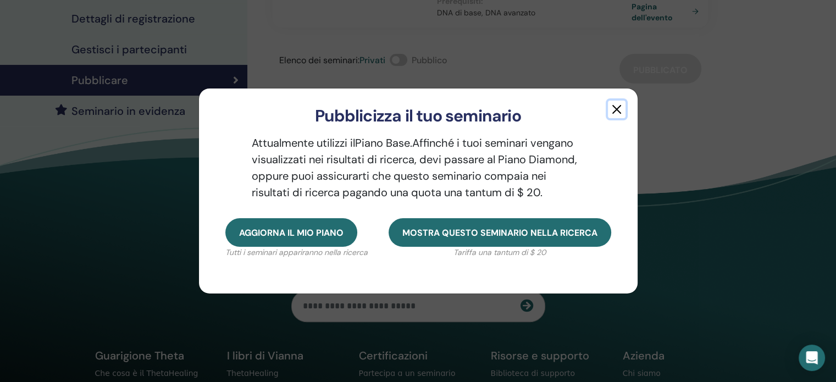
click at [613, 112] on button "button" at bounding box center [617, 110] width 18 height 18
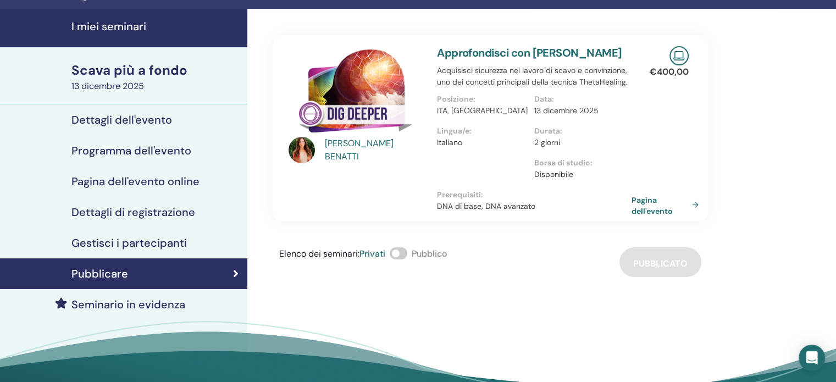
scroll to position [26, 0]
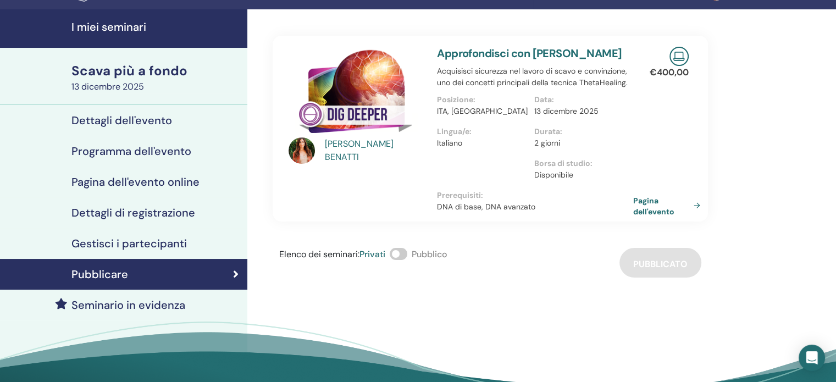
click at [659, 216] on font "Pagina dell'evento" at bounding box center [653, 206] width 41 height 20
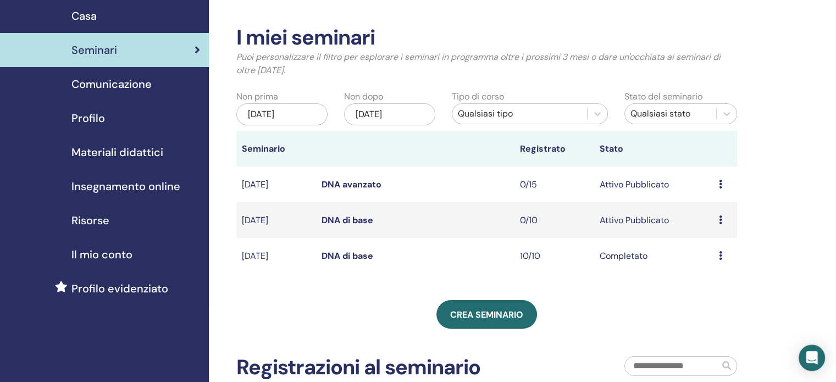
scroll to position [35, 0]
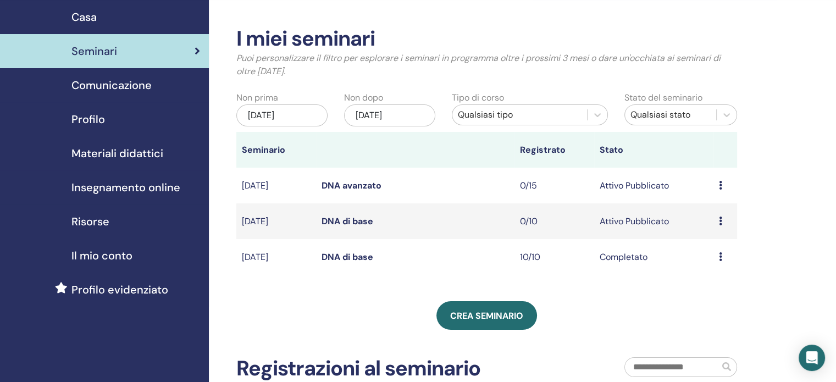
click at [354, 184] on font "DNA avanzato" at bounding box center [351, 186] width 60 height 12
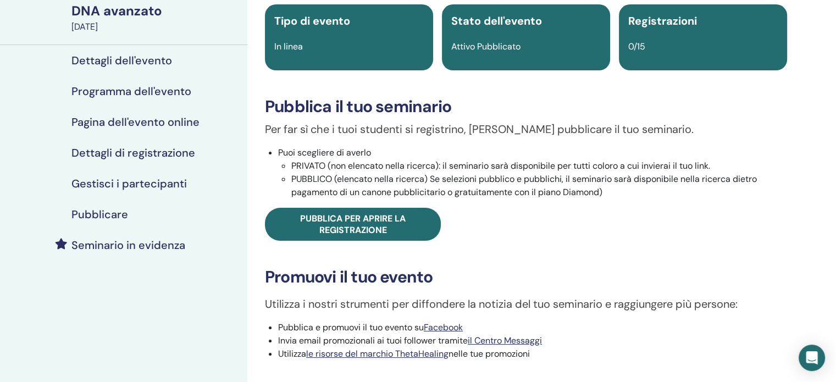
scroll to position [86, 0]
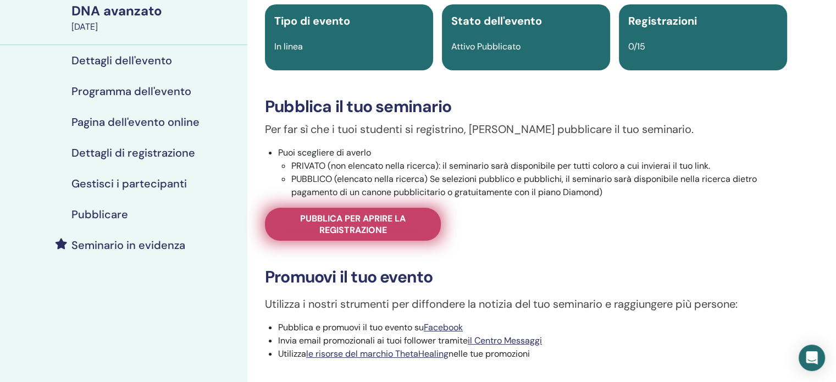
click at [389, 226] on span "Pubblica per aprire la registrazione" at bounding box center [353, 224] width 148 height 23
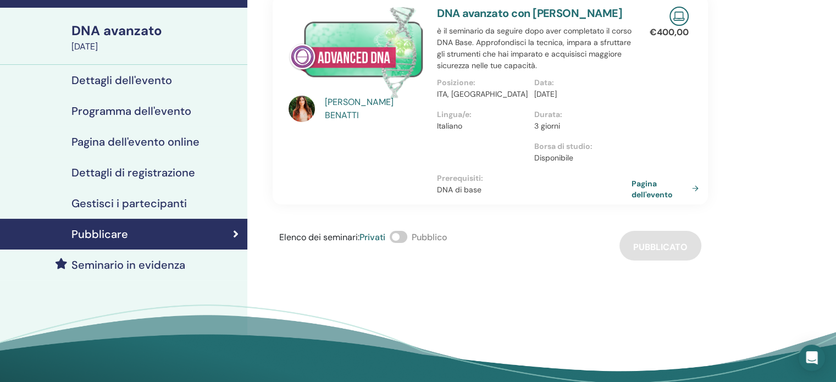
scroll to position [40, 0]
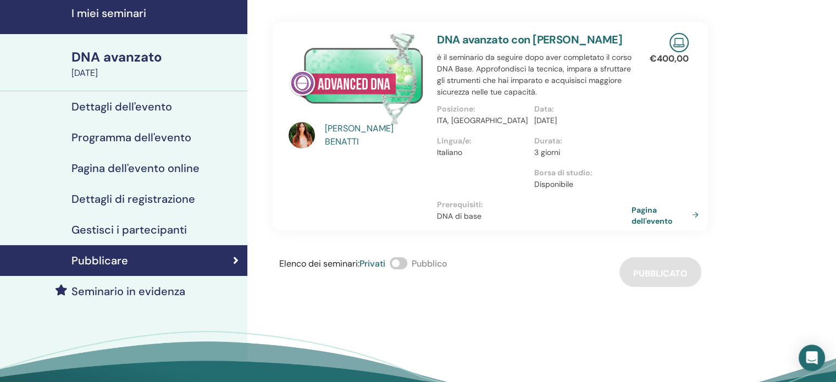
click at [407, 269] on span at bounding box center [399, 263] width 18 height 12
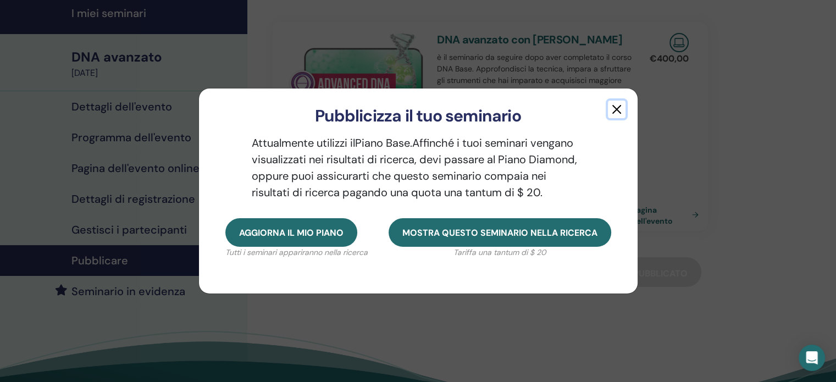
click at [614, 109] on button "button" at bounding box center [617, 110] width 18 height 18
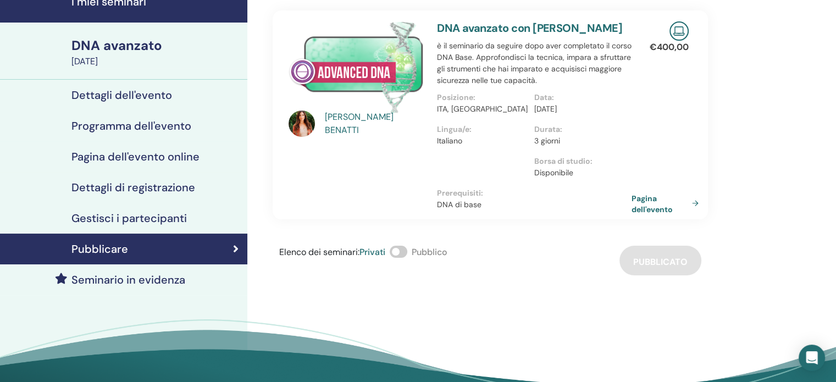
scroll to position [77, 0]
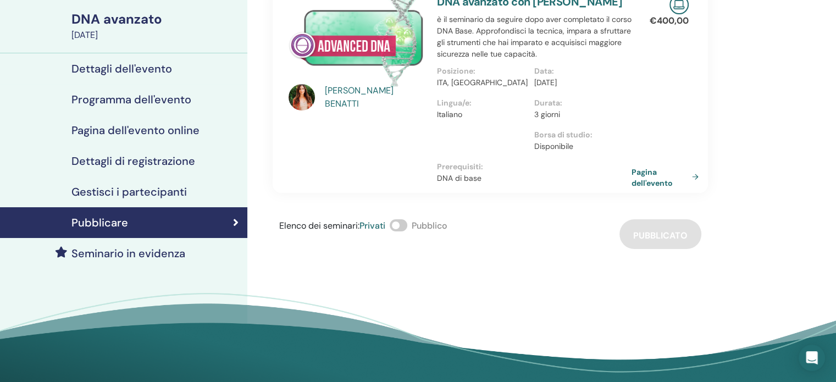
click at [642, 244] on div "Elenco dei seminari : Privati Pubblico Pubblicato" at bounding box center [490, 234] width 435 height 30
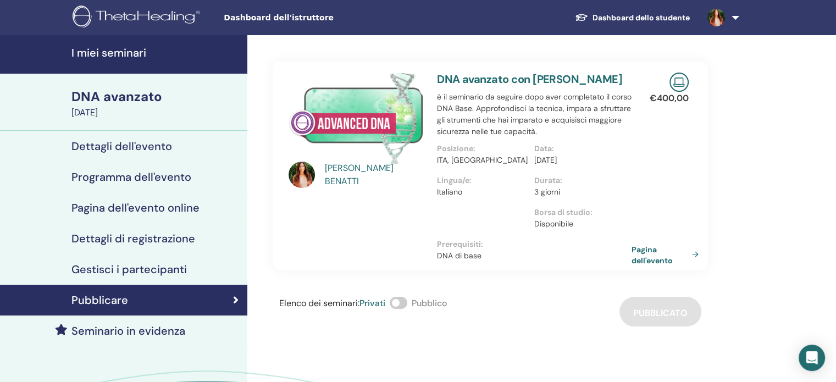
click at [130, 50] on font "I miei seminari" at bounding box center [108, 53] width 75 height 14
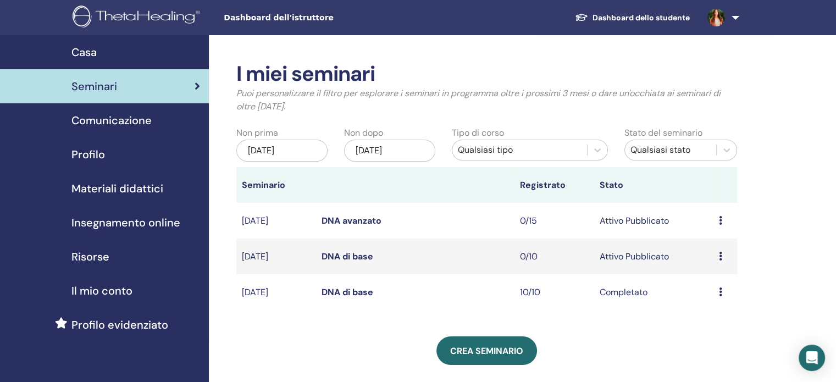
click at [409, 147] on div "[DATE]" at bounding box center [389, 151] width 91 height 22
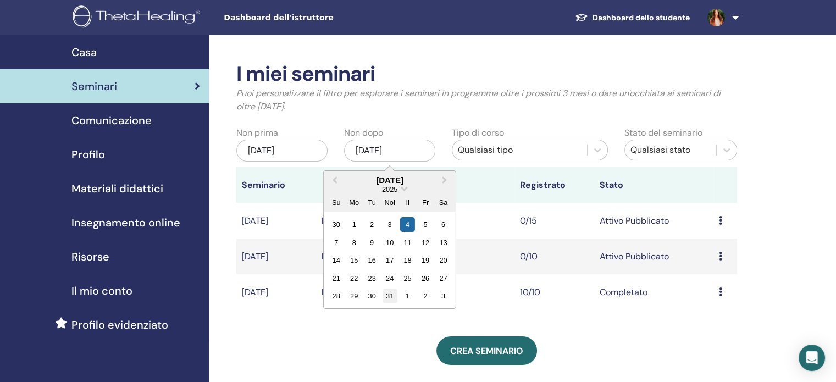
click at [391, 294] on font "31" at bounding box center [390, 296] width 8 height 8
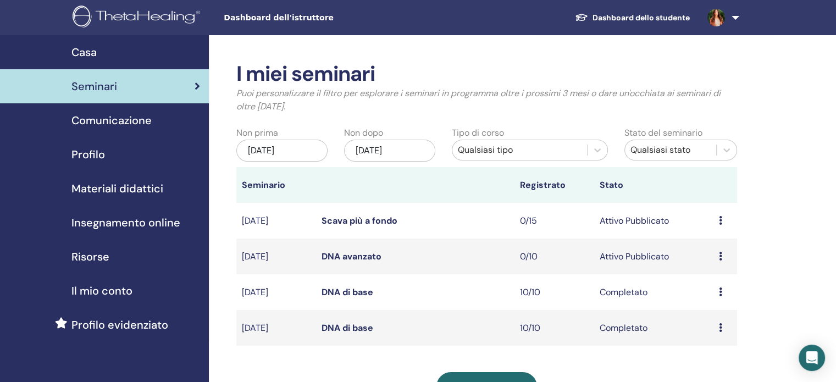
scroll to position [55, 0]
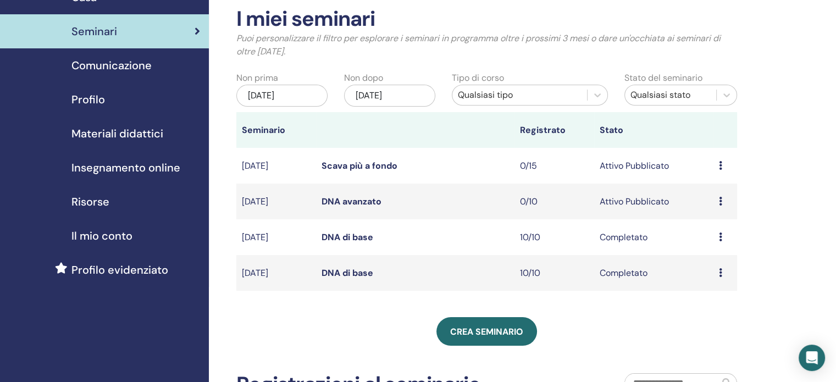
click at [719, 205] on icon at bounding box center [720, 201] width 3 height 9
click at [715, 259] on font "Partecipanti" at bounding box center [715, 258] width 49 height 12
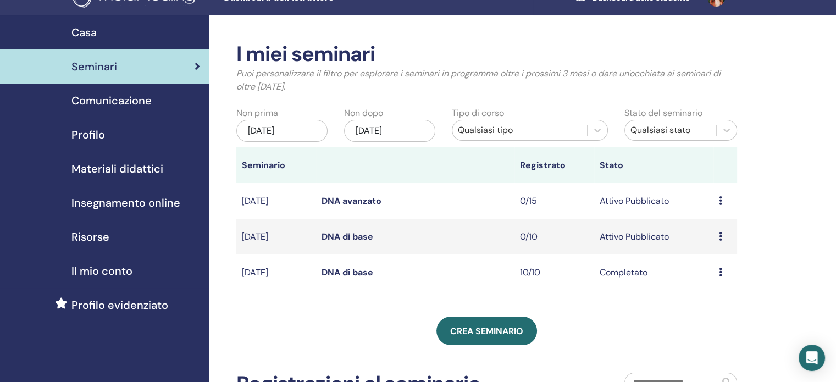
scroll to position [17, 0]
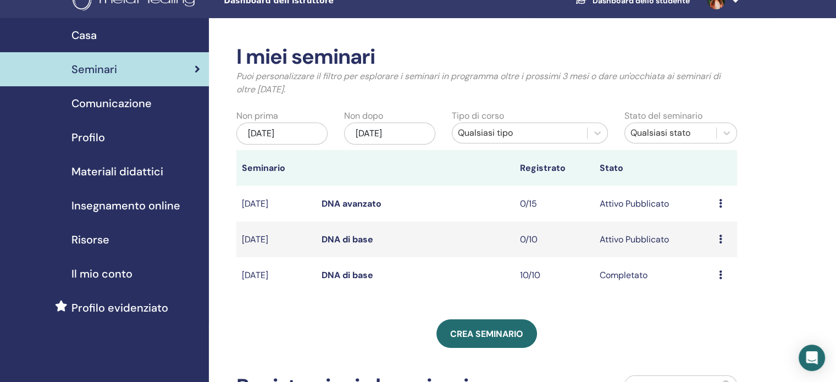
click at [720, 238] on icon at bounding box center [720, 239] width 3 height 9
click at [760, 210] on div "I miei seminari Puoi personalizzare il filtro per esplorare i seminari in progr…" at bounding box center [522, 305] width 627 height 575
click at [364, 202] on font "DNA avanzato" at bounding box center [351, 204] width 60 height 12
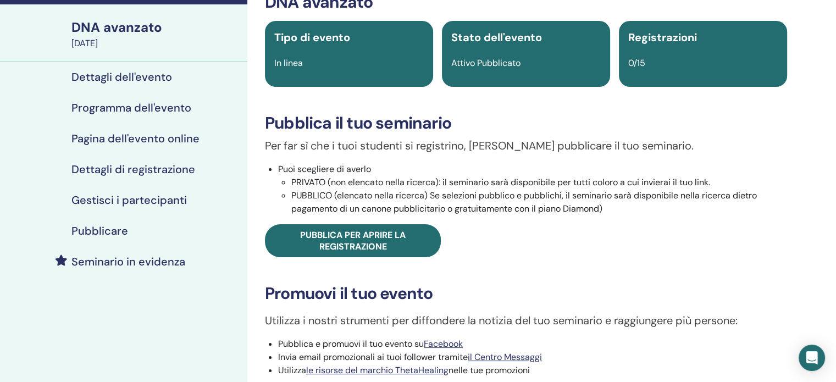
scroll to position [70, 0]
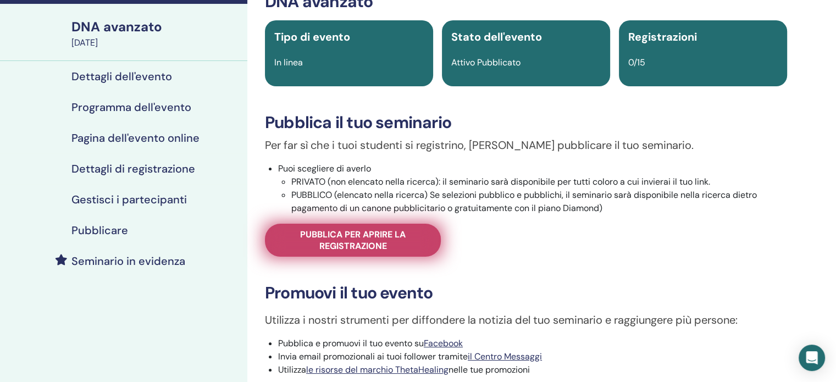
click at [370, 235] on font "Pubblica per aprire la registrazione" at bounding box center [352, 240] width 105 height 23
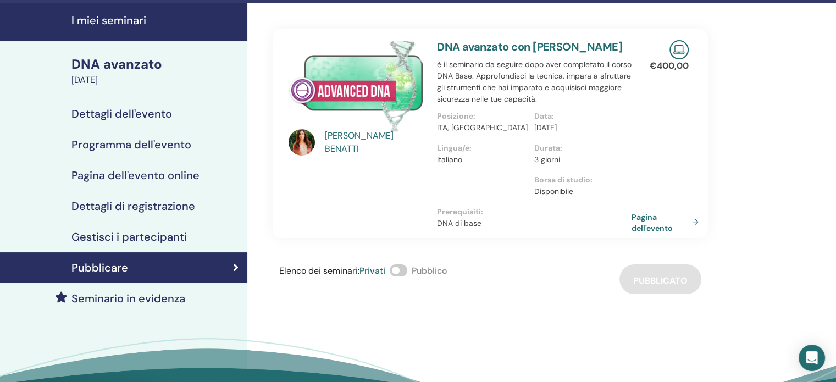
scroll to position [28, 0]
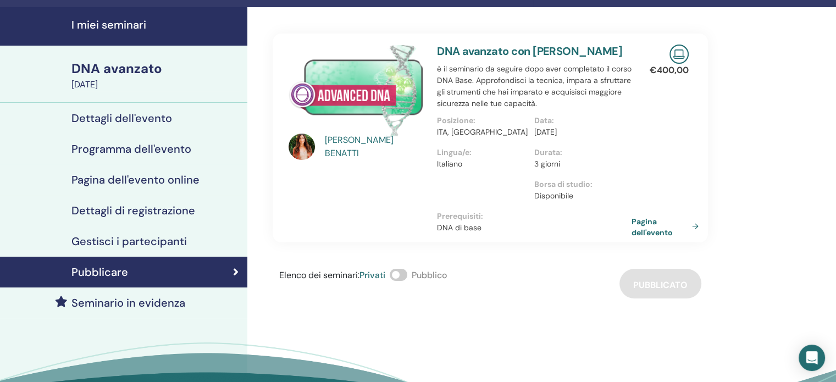
click at [462, 331] on div "[PERSON_NAME] DNA avanzato con [PERSON_NAME] è il seminario da seguire dopo ave…" at bounding box center [525, 229] width 557 height 445
click at [407, 281] on span at bounding box center [399, 275] width 18 height 12
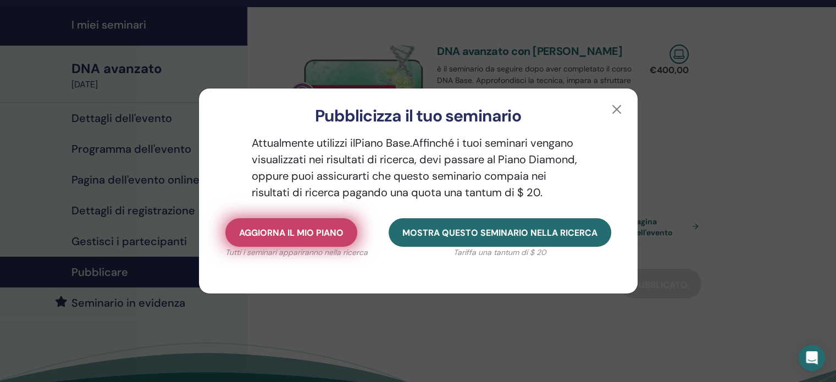
click at [299, 239] on button "Aggiorna il mio piano" at bounding box center [291, 232] width 132 height 29
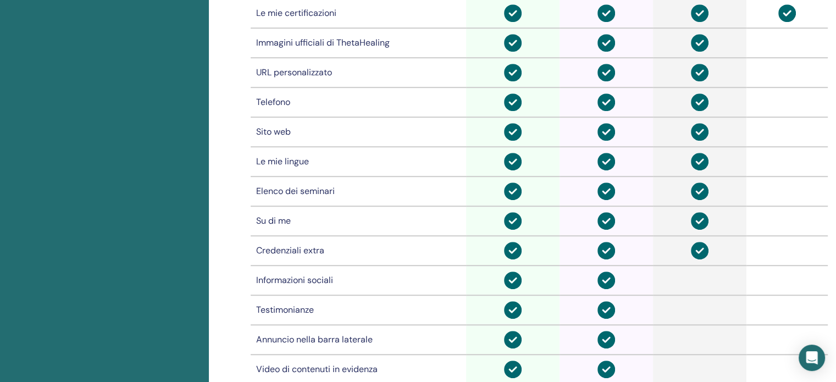
scroll to position [631, 0]
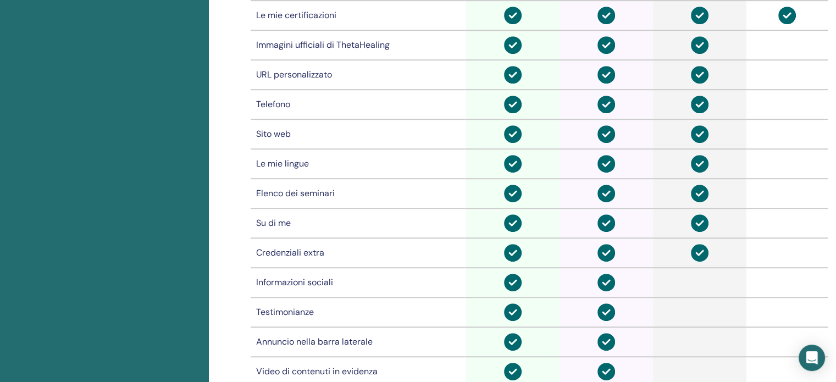
click at [325, 191] on font "Elenco dei seminari" at bounding box center [295, 193] width 79 height 12
click at [695, 192] on img at bounding box center [700, 194] width 18 height 18
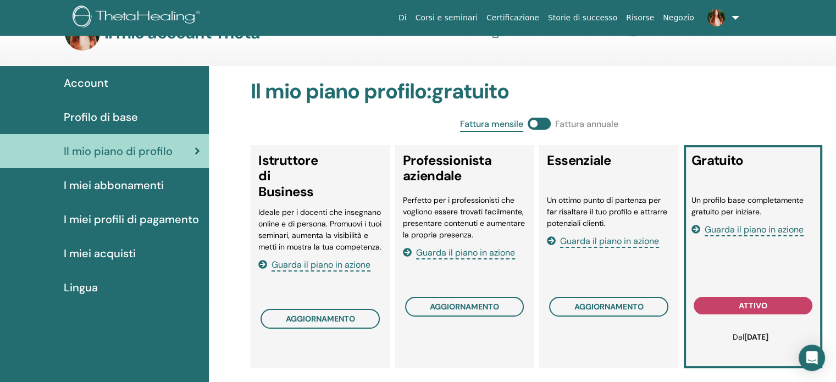
scroll to position [32, 0]
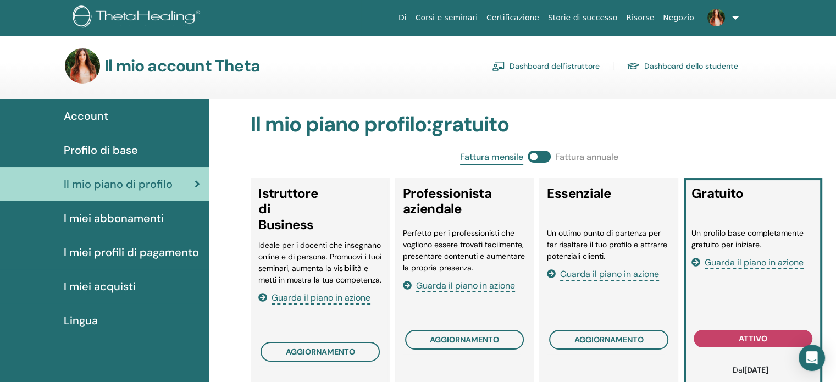
click at [538, 66] on font "Dashboard dell'istruttore" at bounding box center [554, 67] width 90 height 10
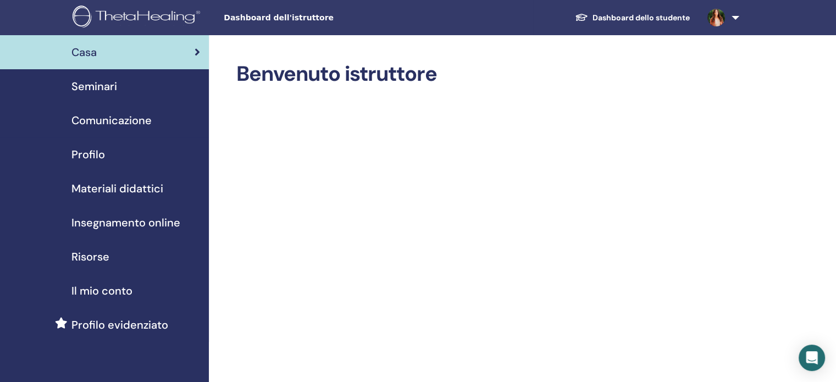
click at [96, 84] on font "Seminari" at bounding box center [94, 86] width 46 height 14
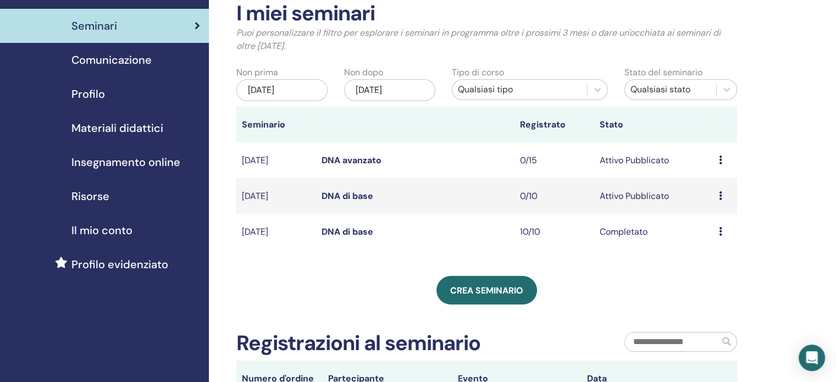
scroll to position [59, 0]
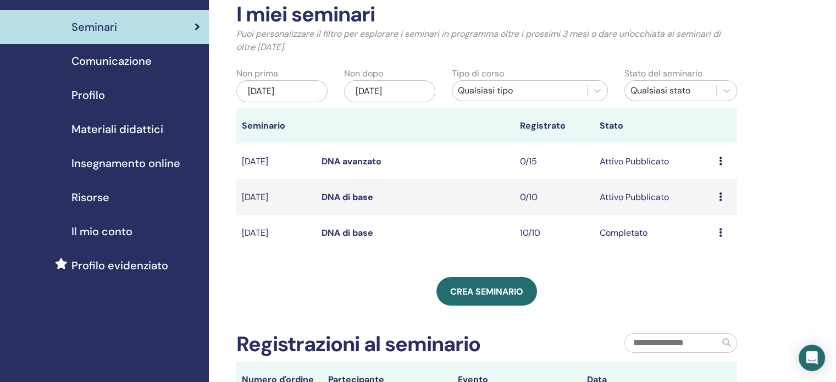
click at [377, 87] on font "[DATE]" at bounding box center [368, 91] width 26 height 12
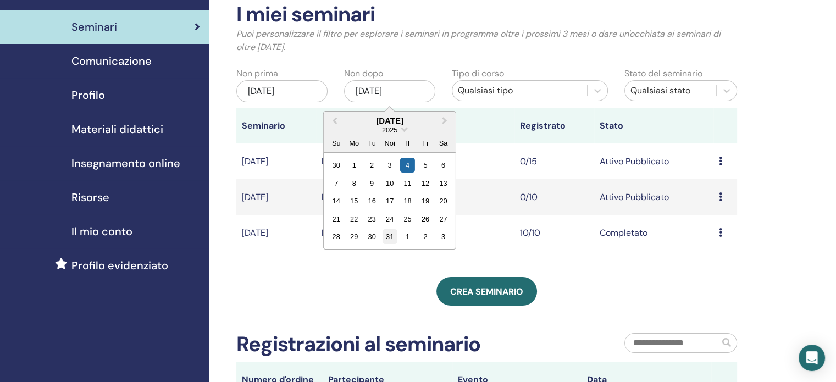
click at [386, 235] on font "31" at bounding box center [390, 236] width 8 height 8
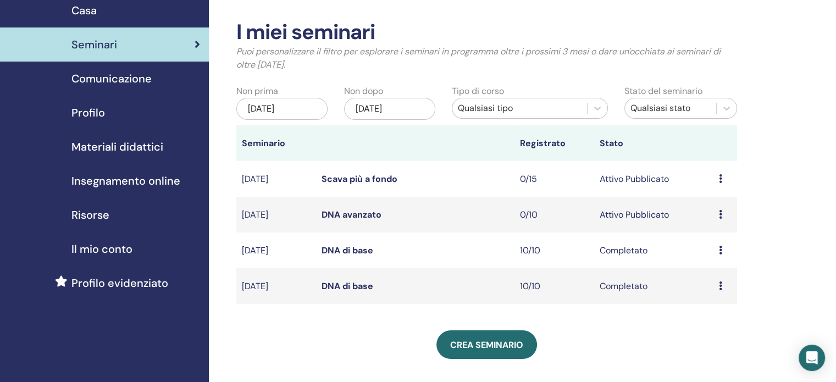
scroll to position [30, 0]
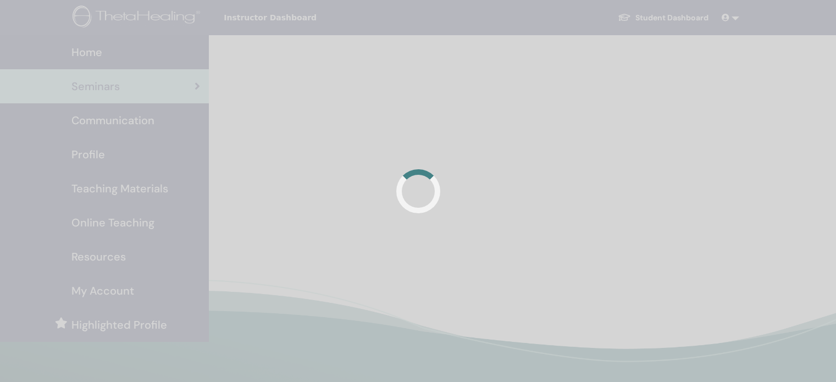
scroll to position [30, 0]
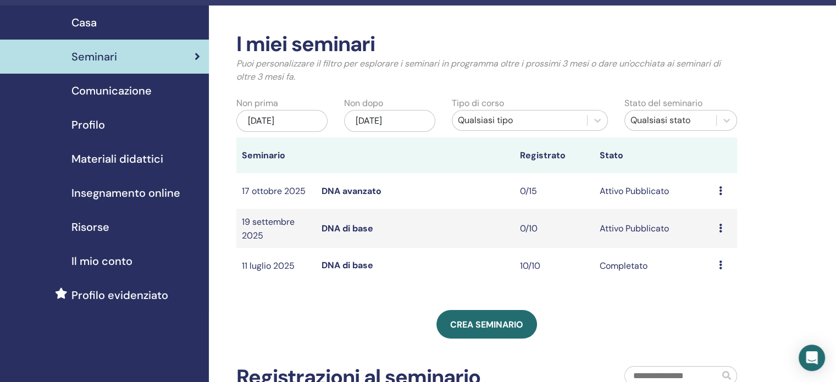
click at [274, 123] on font "[DATE]" at bounding box center [261, 121] width 26 height 12
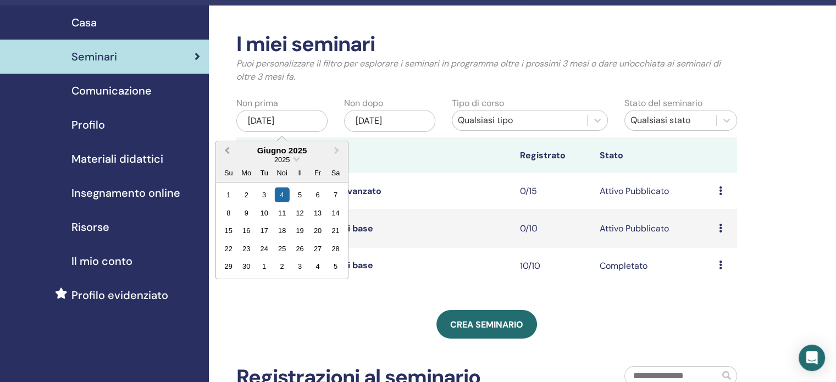
click at [226, 153] on button "Mese precedente" at bounding box center [226, 151] width 18 height 18
click at [301, 198] on div "1" at bounding box center [299, 194] width 15 height 15
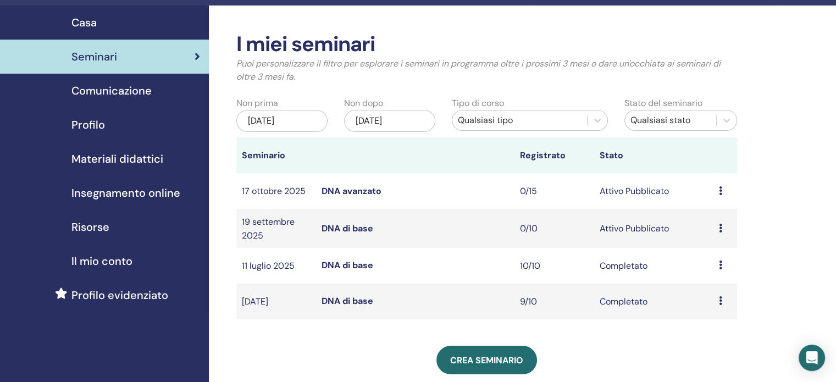
click at [382, 123] on font "[DATE]" at bounding box center [368, 121] width 26 height 12
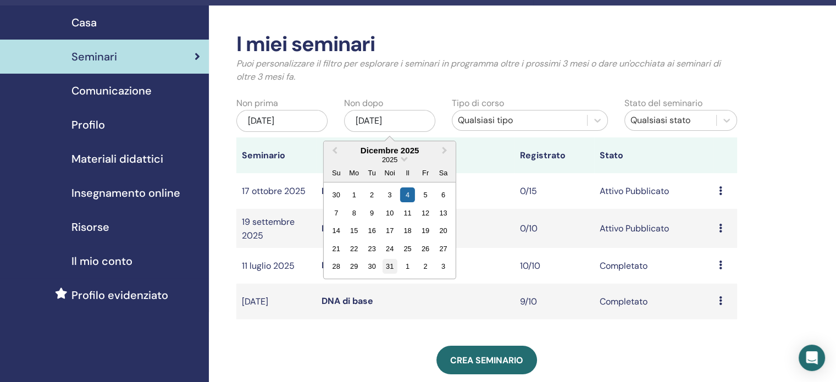
click at [392, 262] on font "31" at bounding box center [390, 266] width 8 height 8
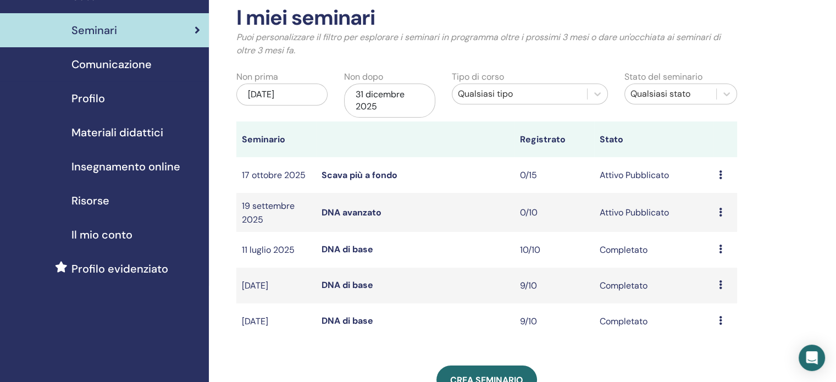
scroll to position [55, 0]
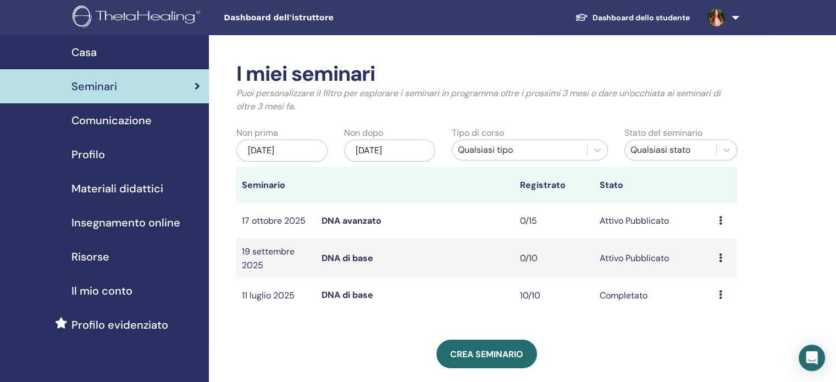
click at [370, 147] on font "[DATE]" at bounding box center [368, 151] width 26 height 12
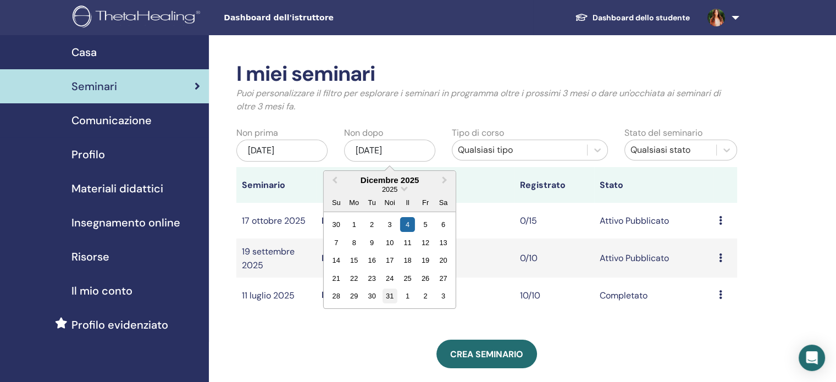
click at [384, 294] on div "31" at bounding box center [389, 295] width 15 height 15
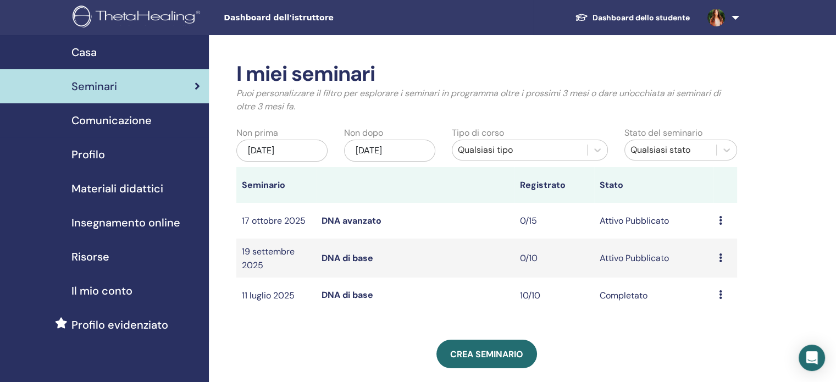
click at [356, 221] on font "DNA avanzato" at bounding box center [351, 221] width 60 height 12
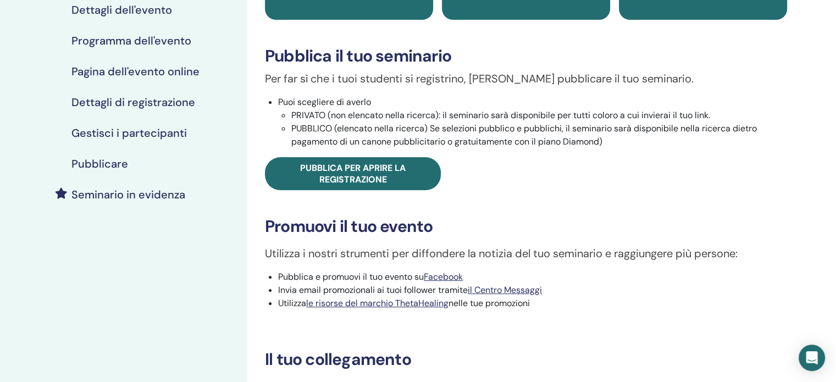
scroll to position [132, 0]
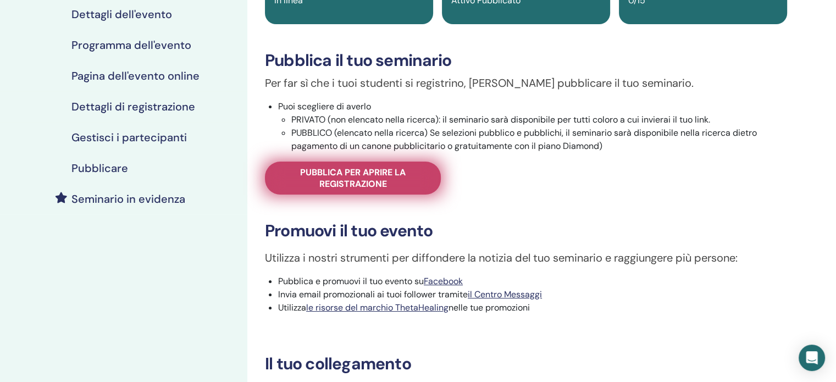
click at [349, 179] on font "Pubblica per aprire la registrazione" at bounding box center [352, 177] width 105 height 23
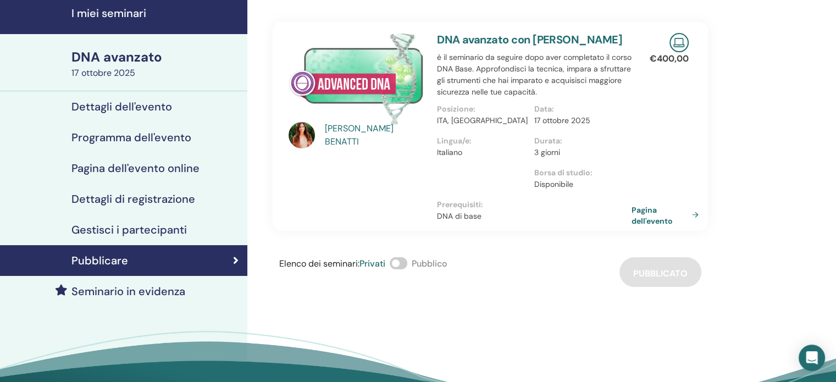
scroll to position [26, 0]
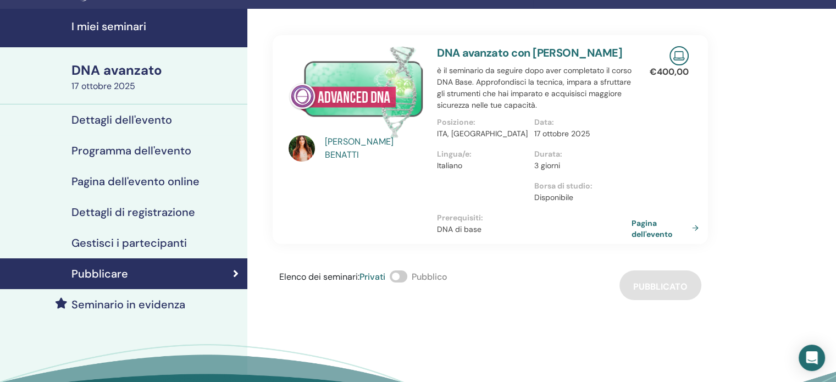
click at [150, 147] on font "Programma dell'evento" at bounding box center [131, 150] width 120 height 14
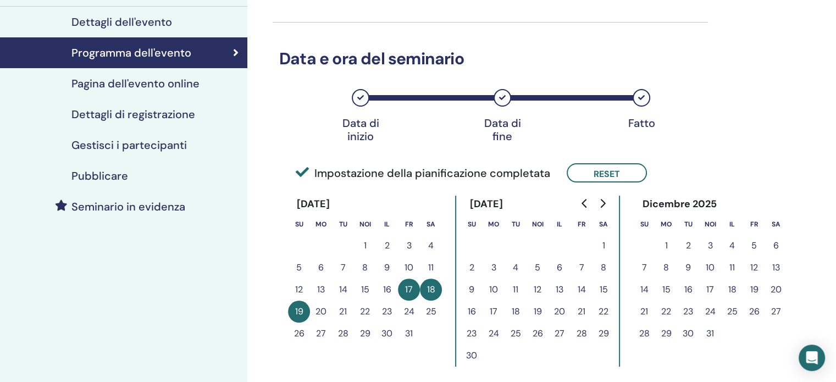
scroll to position [121, 0]
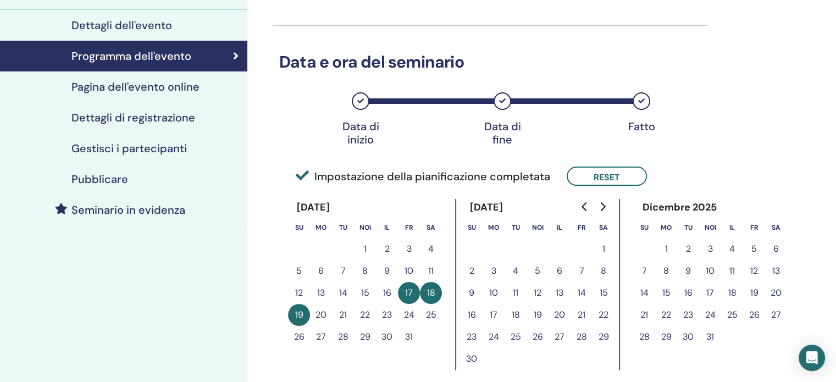
click at [109, 177] on font "Pubblicare" at bounding box center [99, 179] width 57 height 14
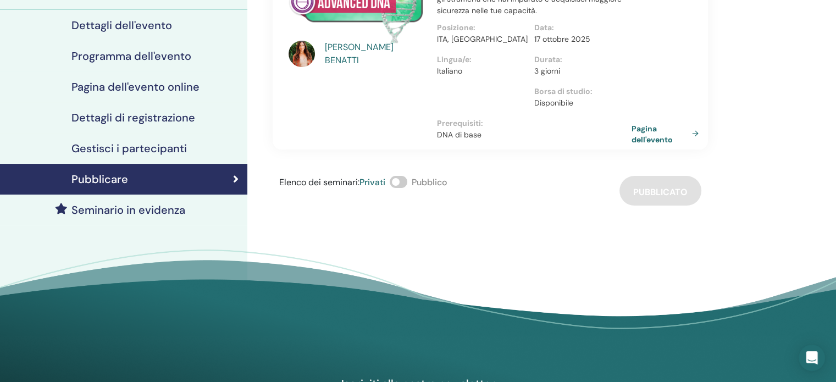
click at [116, 117] on font "Dettagli di registrazione" at bounding box center [133, 117] width 124 height 14
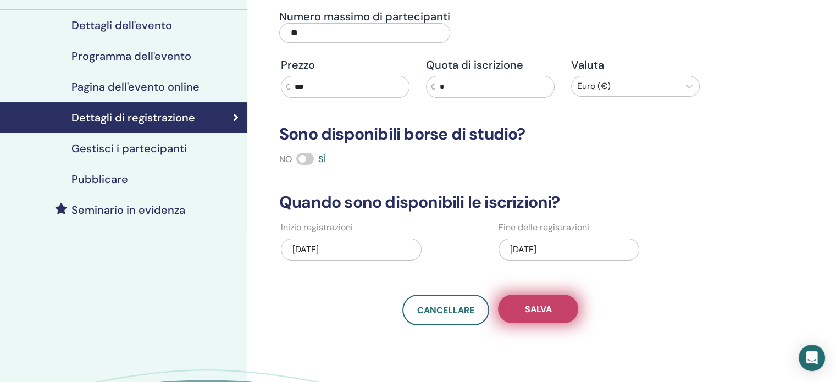
click at [535, 309] on font "Salva" at bounding box center [538, 309] width 27 height 12
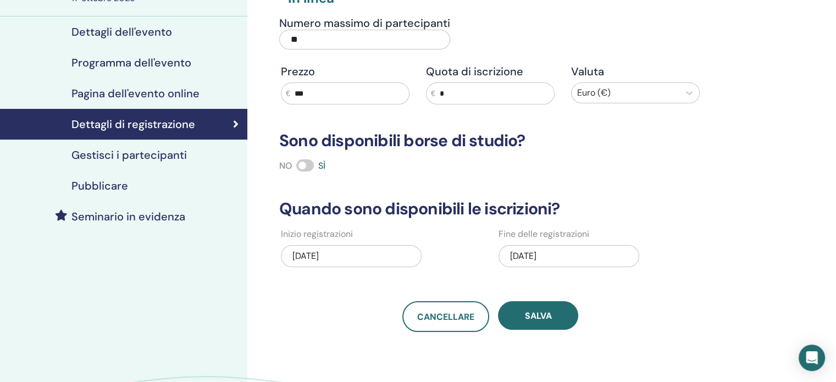
scroll to position [115, 0]
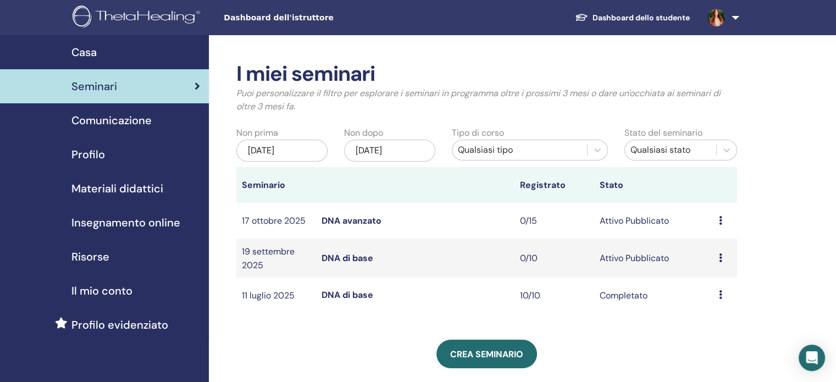
click at [353, 219] on font "DNA avanzato" at bounding box center [351, 221] width 60 height 12
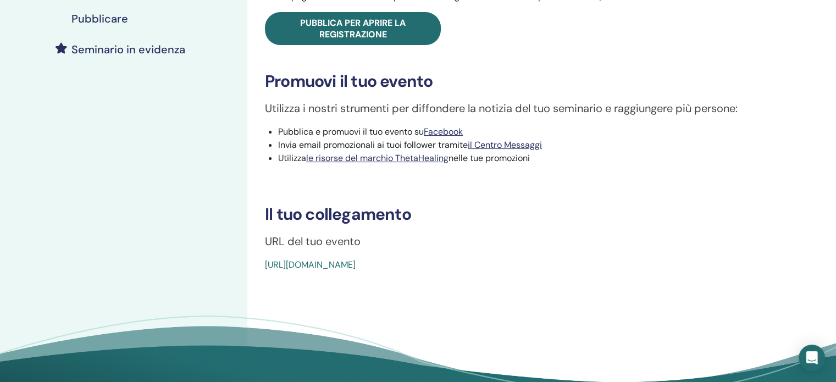
scroll to position [284, 0]
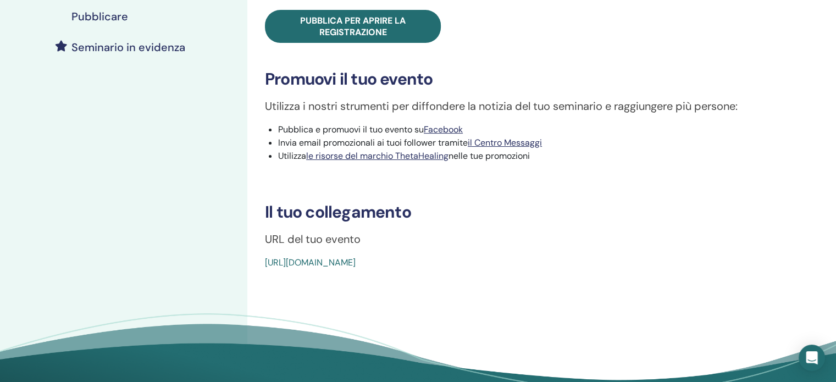
click at [355, 262] on font "[URL][DOMAIN_NAME]" at bounding box center [310, 263] width 91 height 12
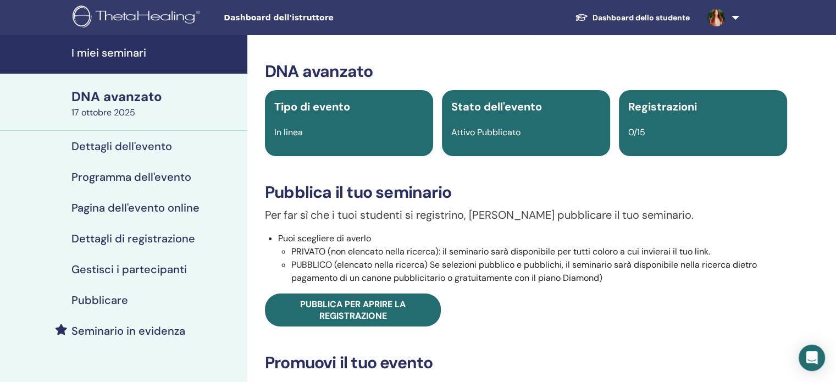
click at [641, 22] on font "Dashboard dello studente" at bounding box center [640, 18] width 97 height 10
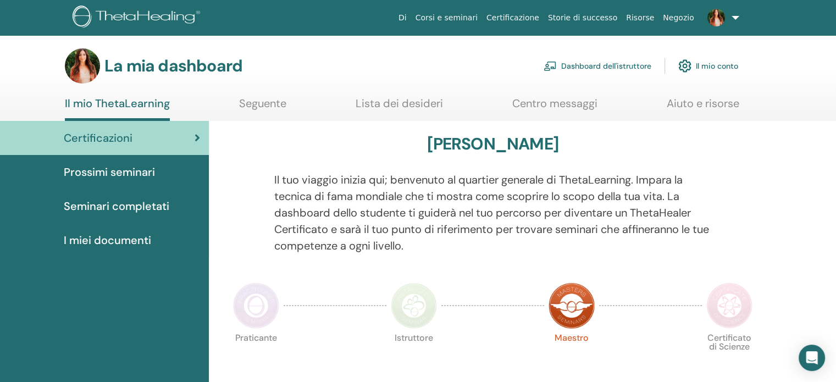
click at [727, 311] on img at bounding box center [729, 305] width 46 height 46
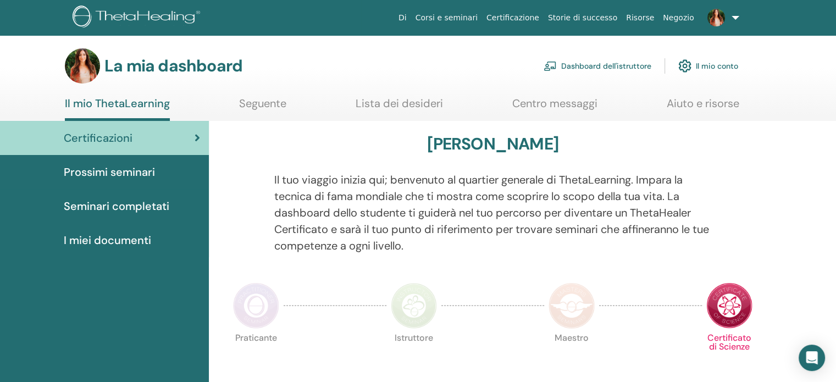
click at [567, 299] on img at bounding box center [571, 305] width 46 height 46
